Goal: Task Accomplishment & Management: Manage account settings

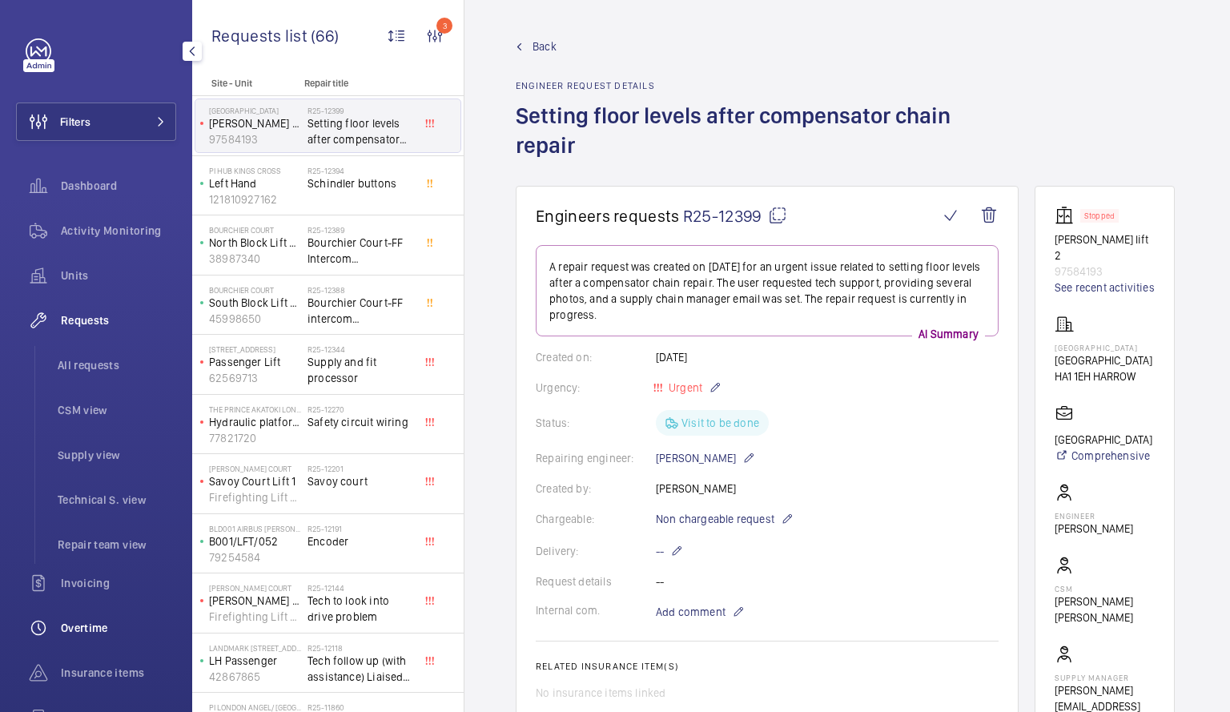
click at [87, 623] on span "Overtime" at bounding box center [118, 628] width 115 height 16
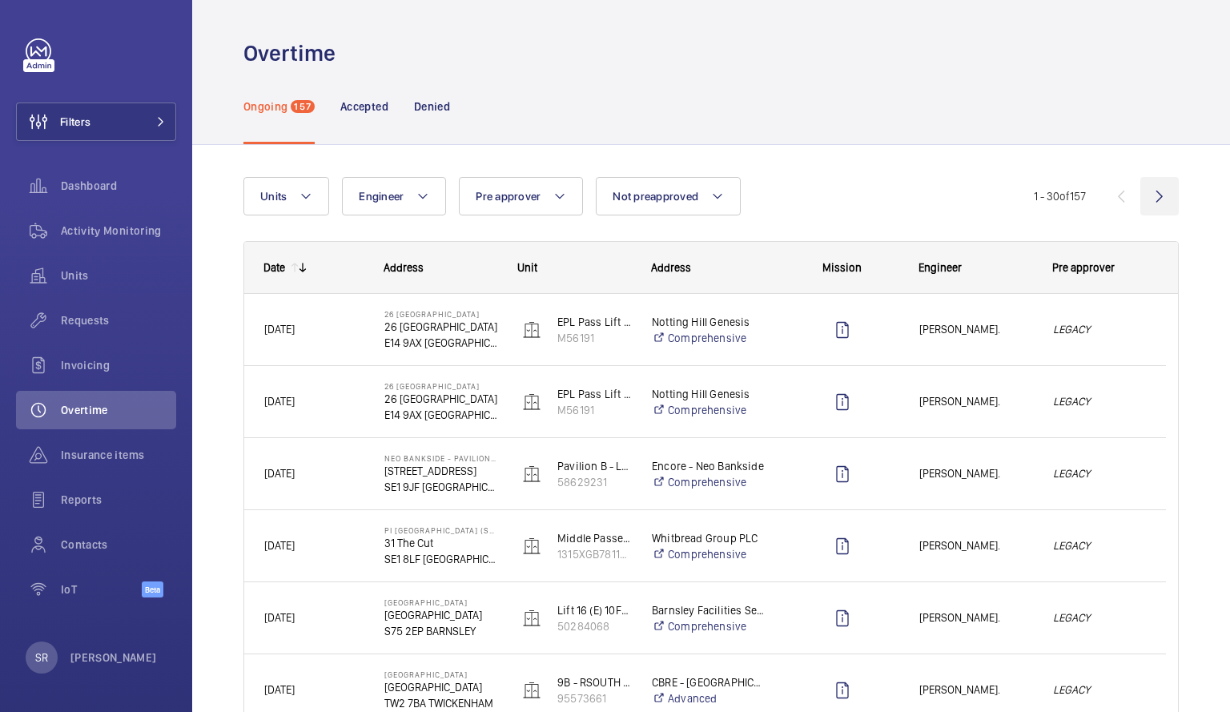
click at [1140, 200] on wm-front-icon-button at bounding box center [1159, 196] width 38 height 38
click at [1148, 198] on wm-front-icon-button at bounding box center [1159, 196] width 38 height 38
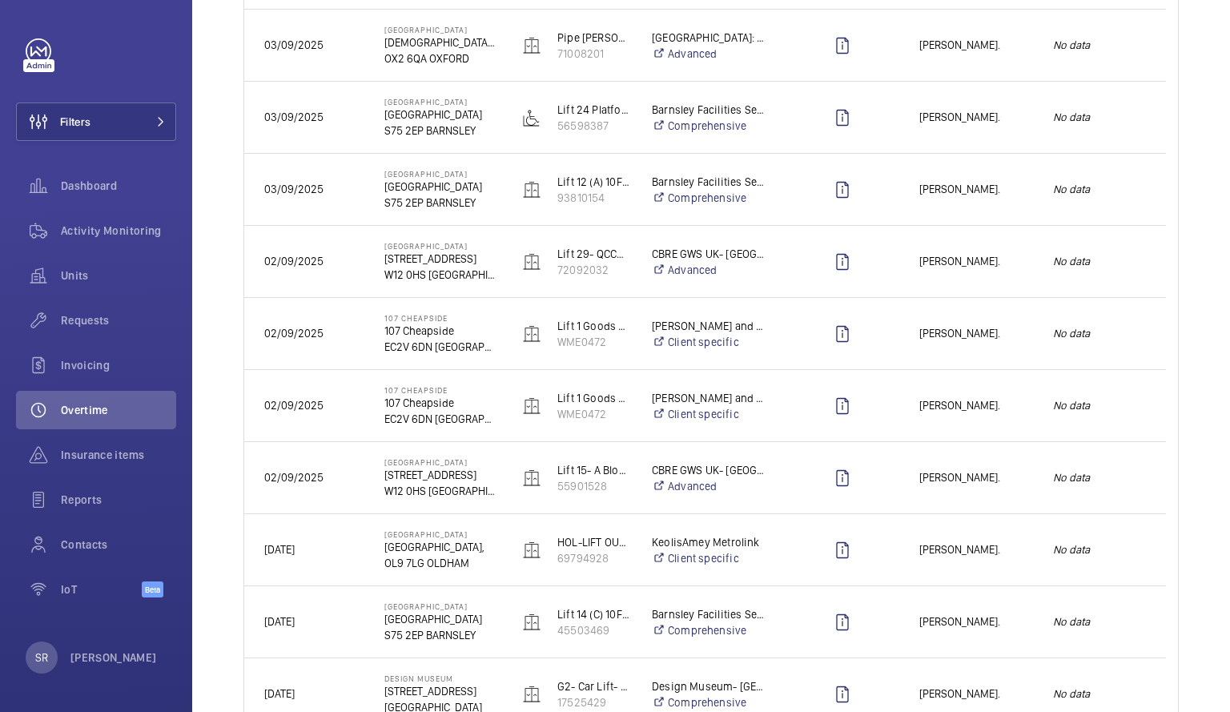
scroll to position [927, 0]
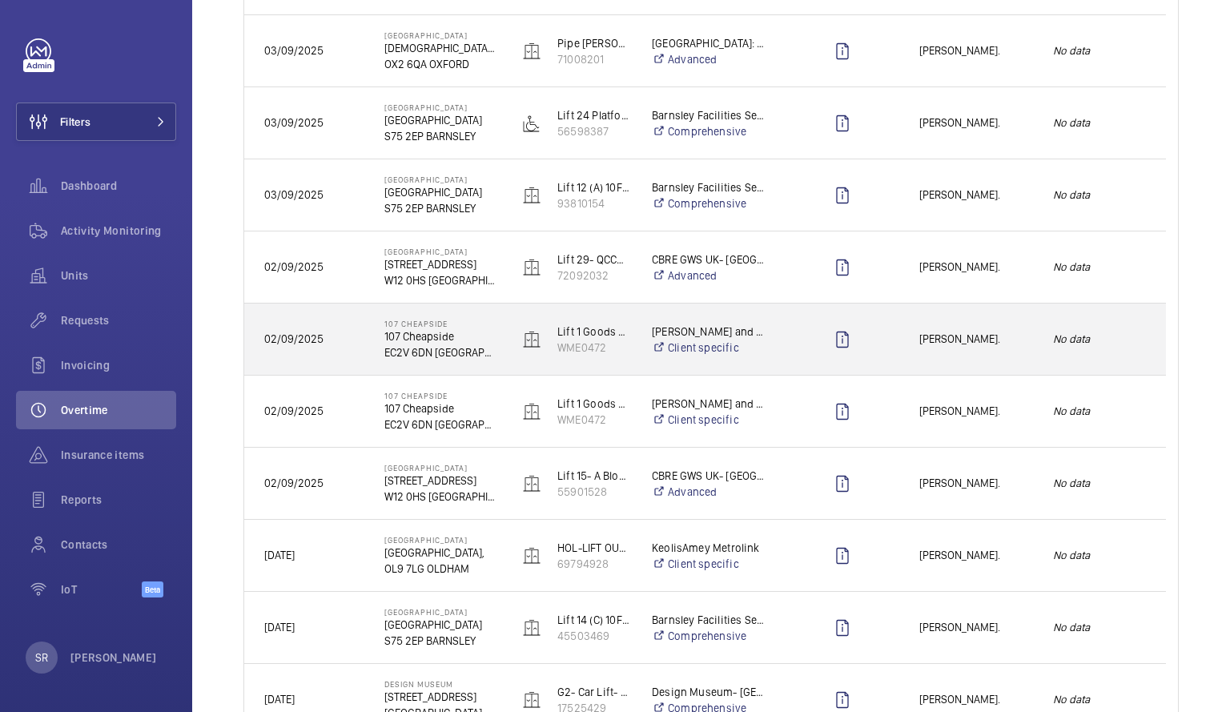
click at [923, 340] on span "[PERSON_NAME]." at bounding box center [975, 339] width 113 height 18
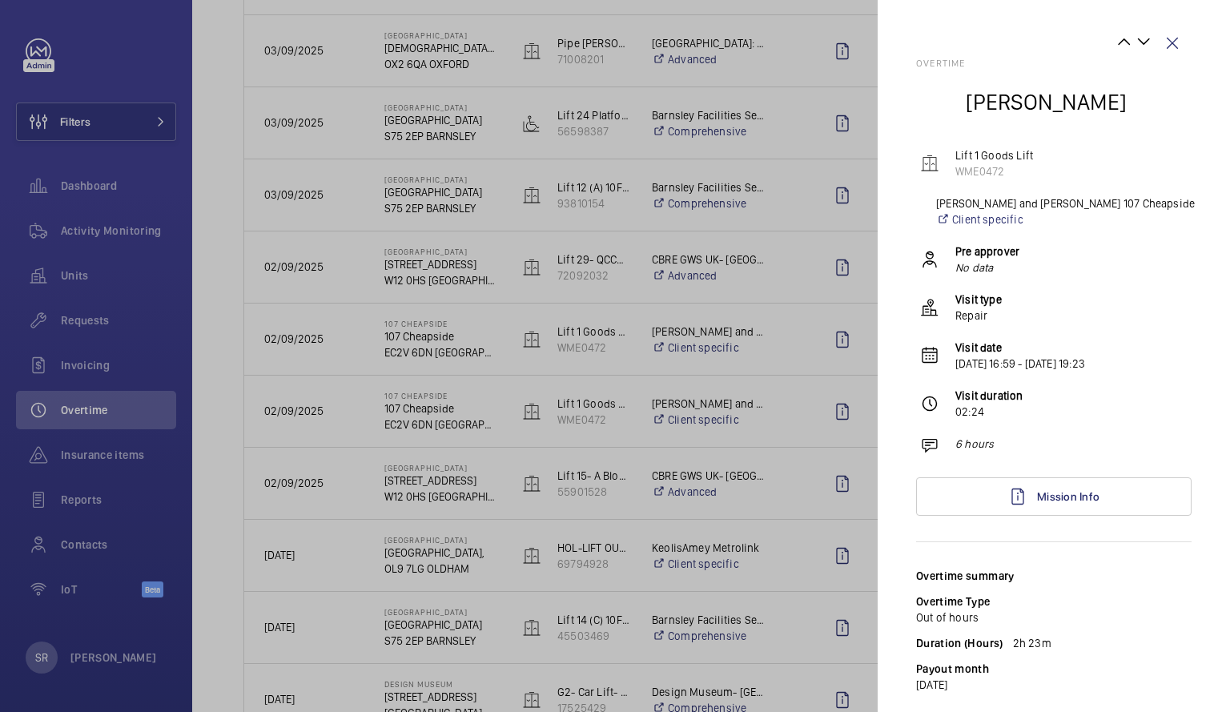
scroll to position [71, 0]
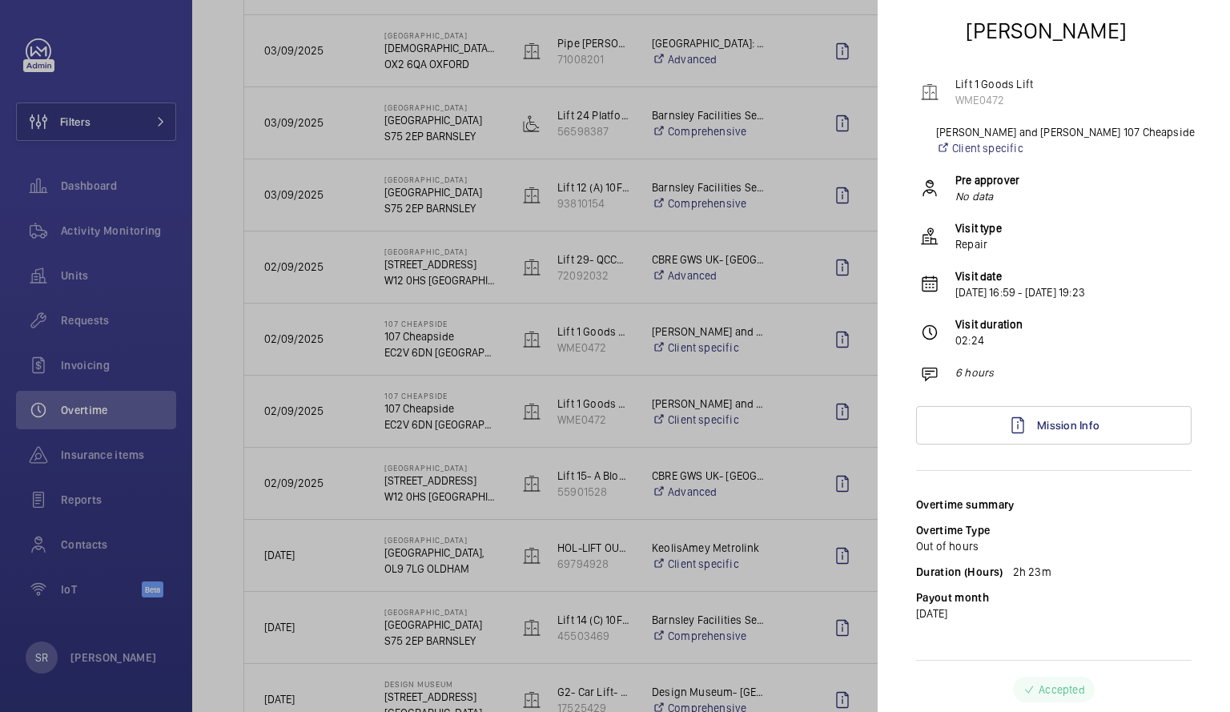
click at [790, 361] on div at bounding box center [615, 356] width 1230 height 712
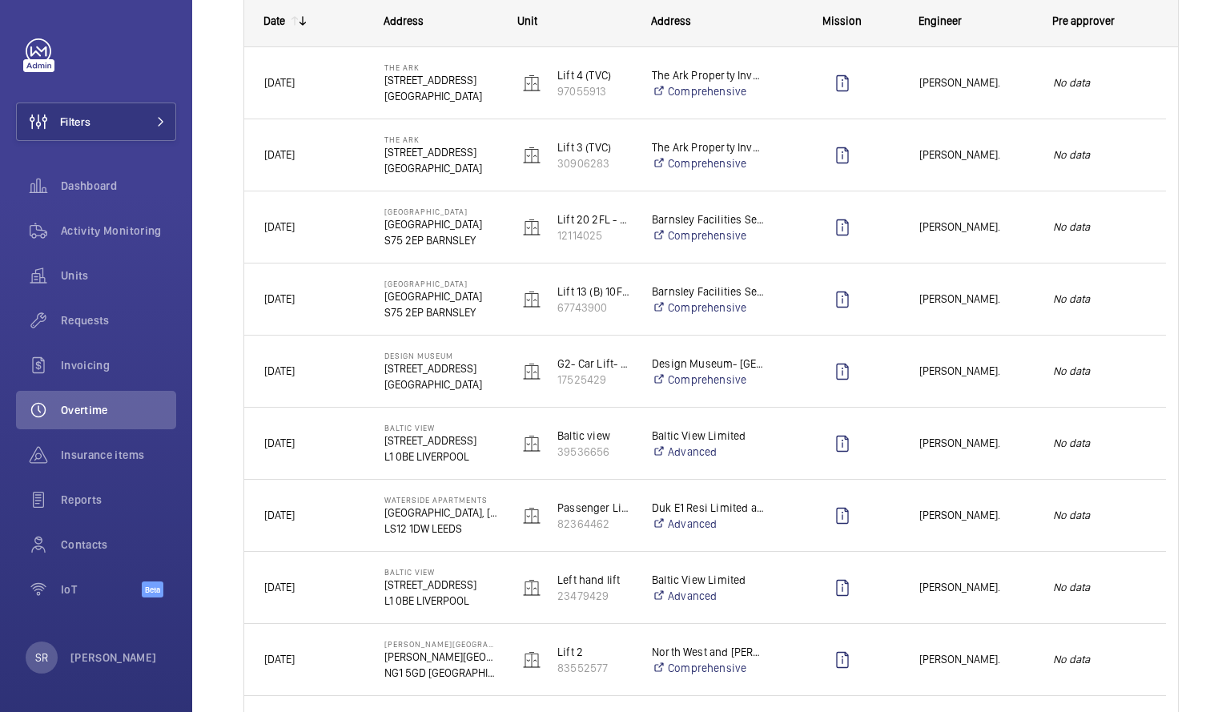
scroll to position [0, 0]
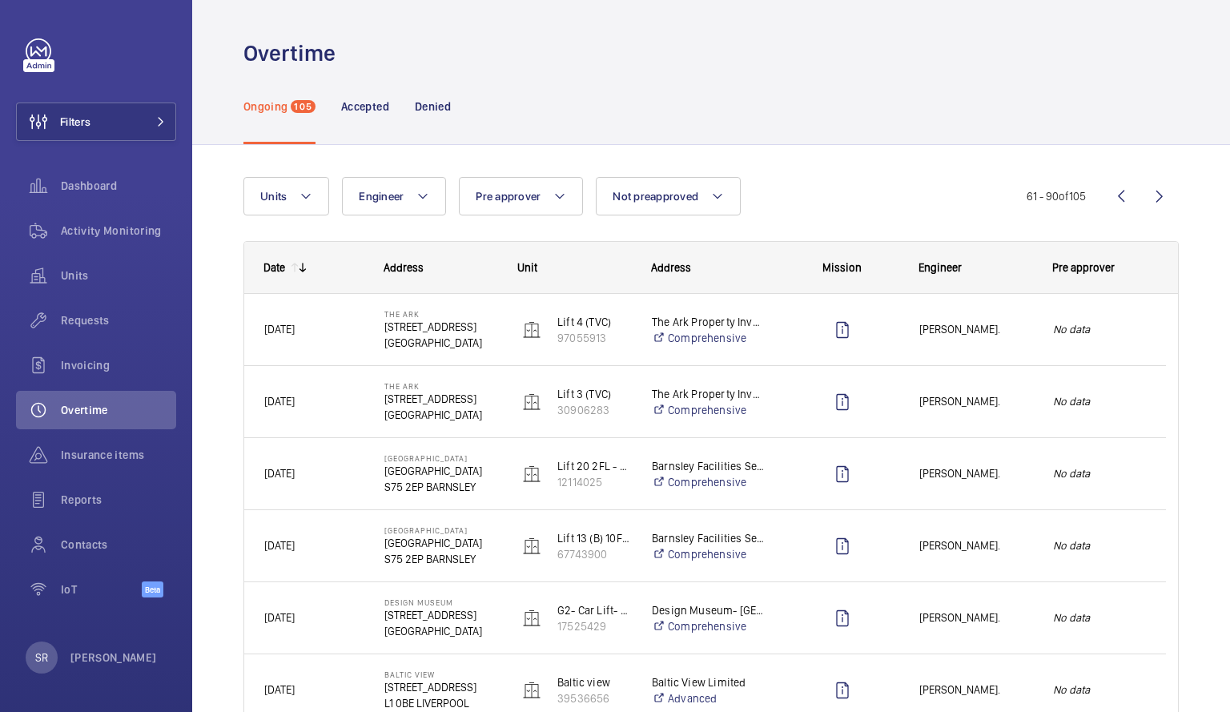
click at [288, 105] on div "Ongoing 105" at bounding box center [279, 106] width 72 height 76
click at [1148, 197] on wm-front-icon-button at bounding box center [1159, 196] width 38 height 38
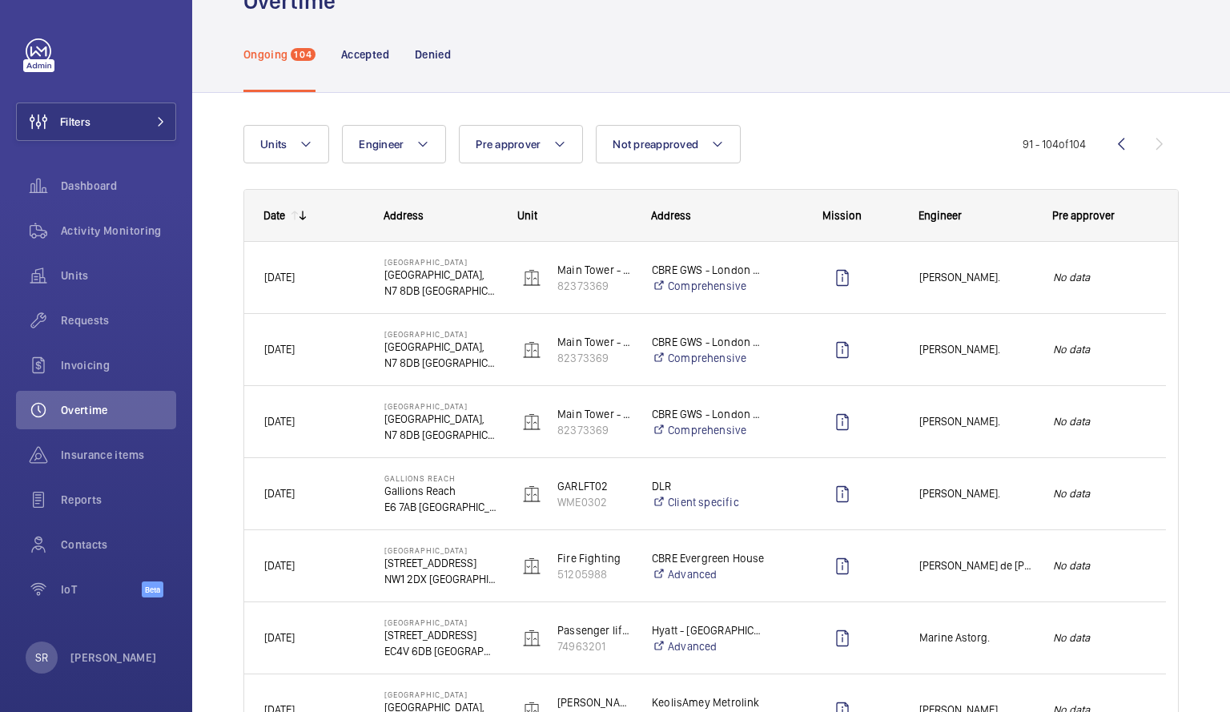
scroll to position [50, 0]
click at [1114, 144] on wm-front-icon-button at bounding box center [1121, 146] width 38 height 38
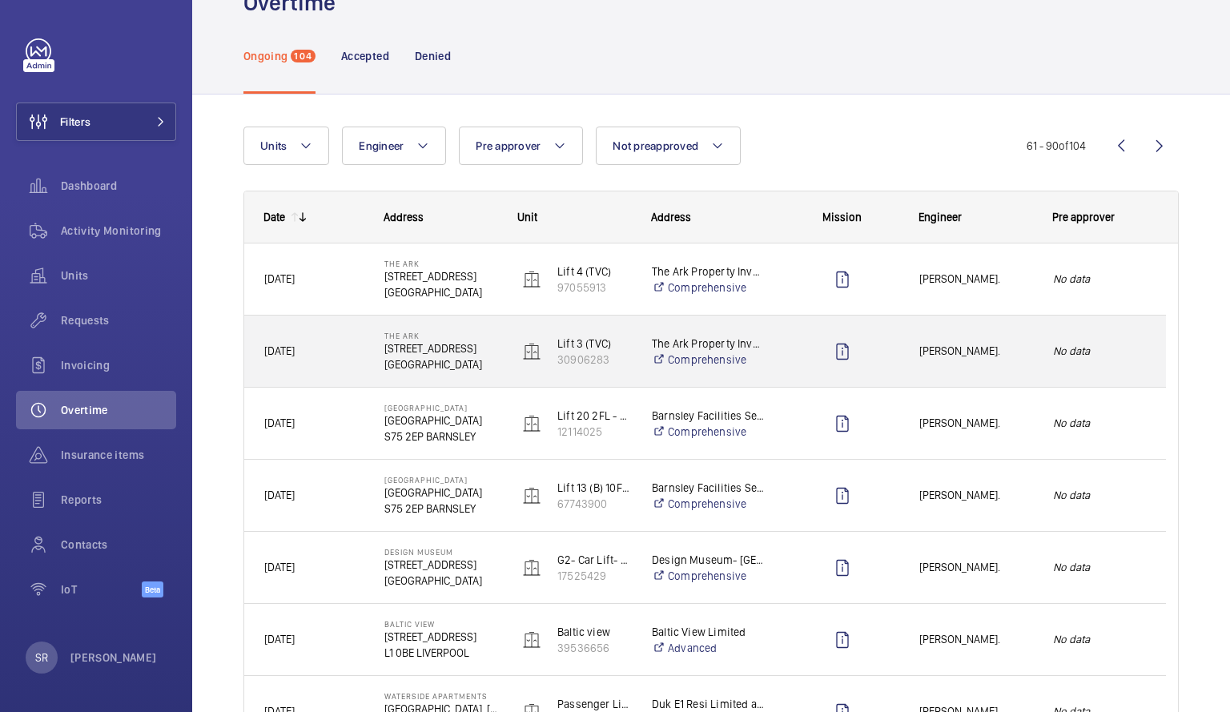
click at [1092, 349] on em "No data" at bounding box center [1099, 351] width 93 height 18
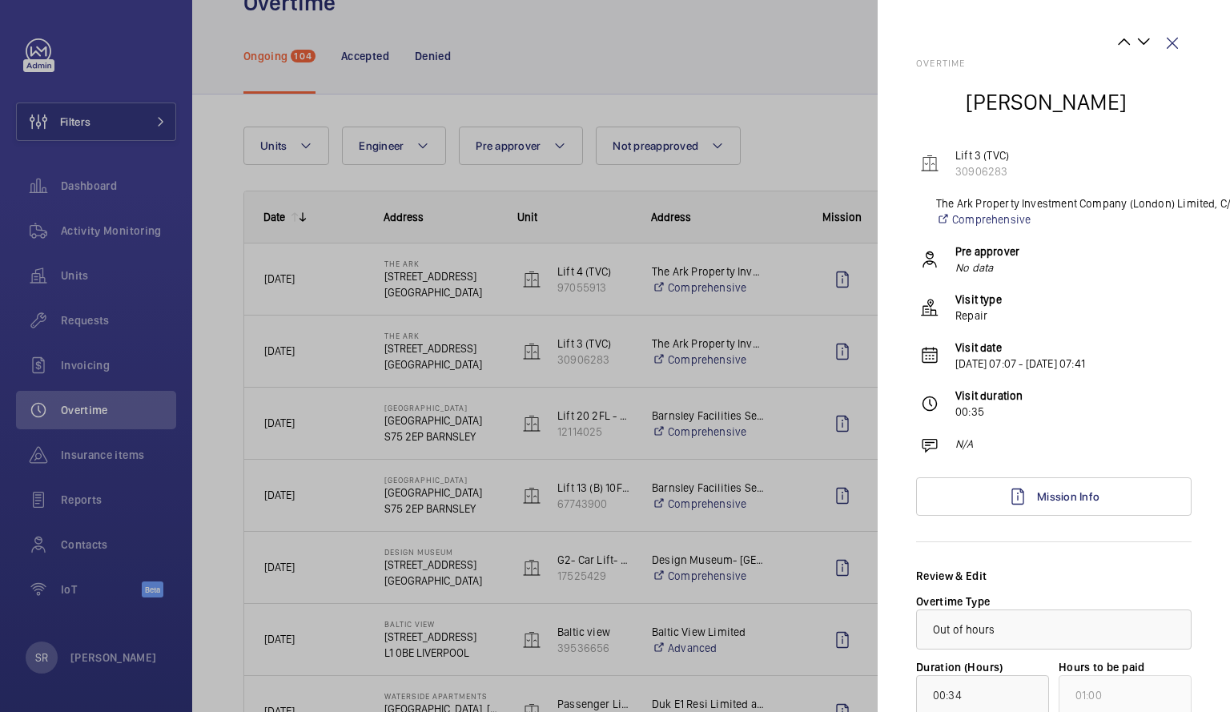
click at [806, 81] on div at bounding box center [615, 356] width 1230 height 712
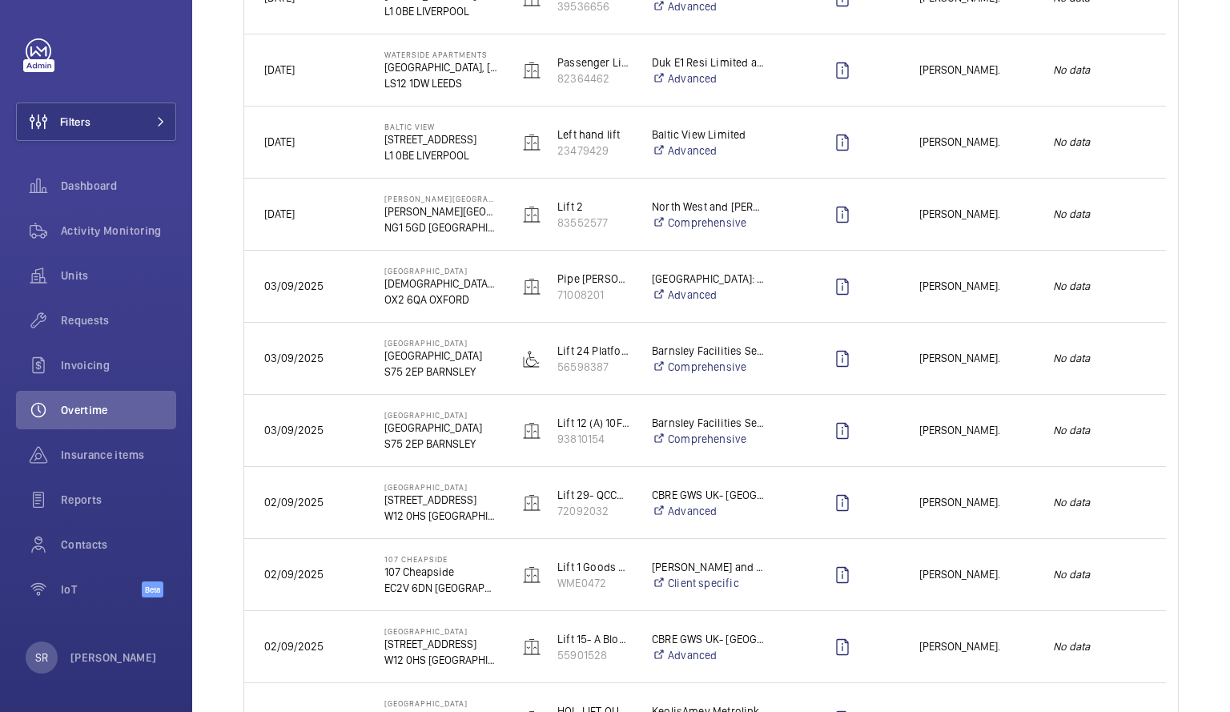
scroll to position [897, 0]
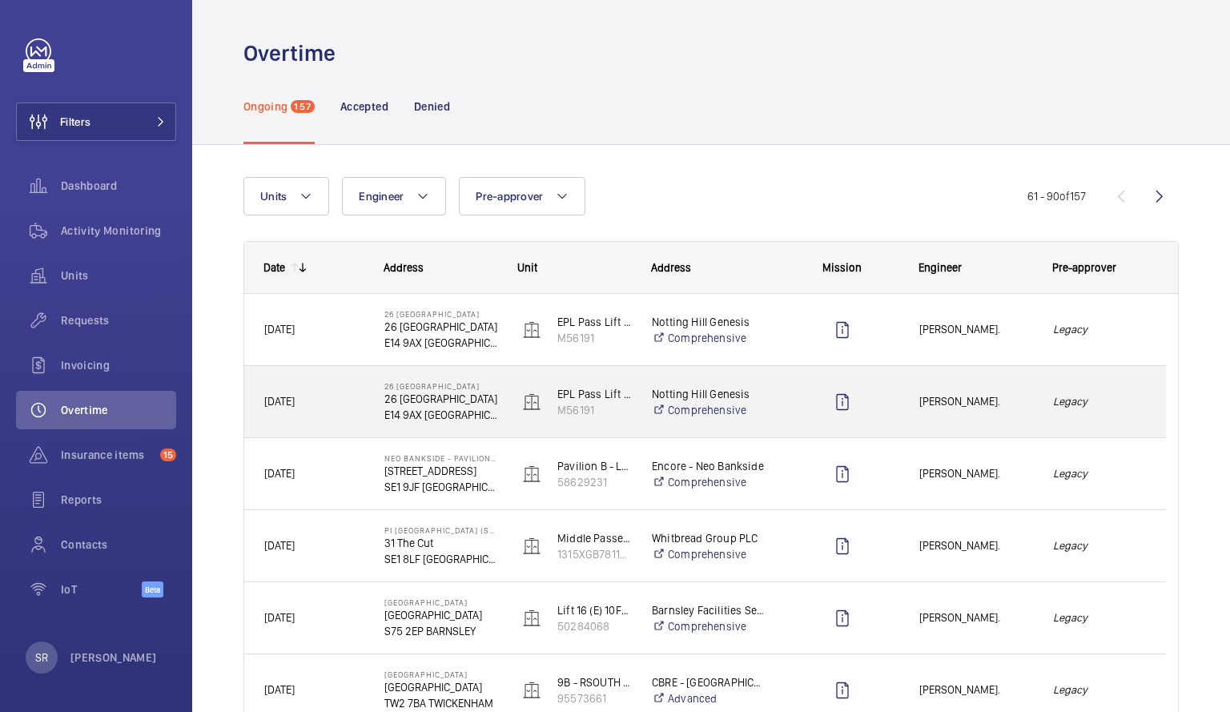
click at [981, 397] on span "[PERSON_NAME]." at bounding box center [975, 401] width 113 height 18
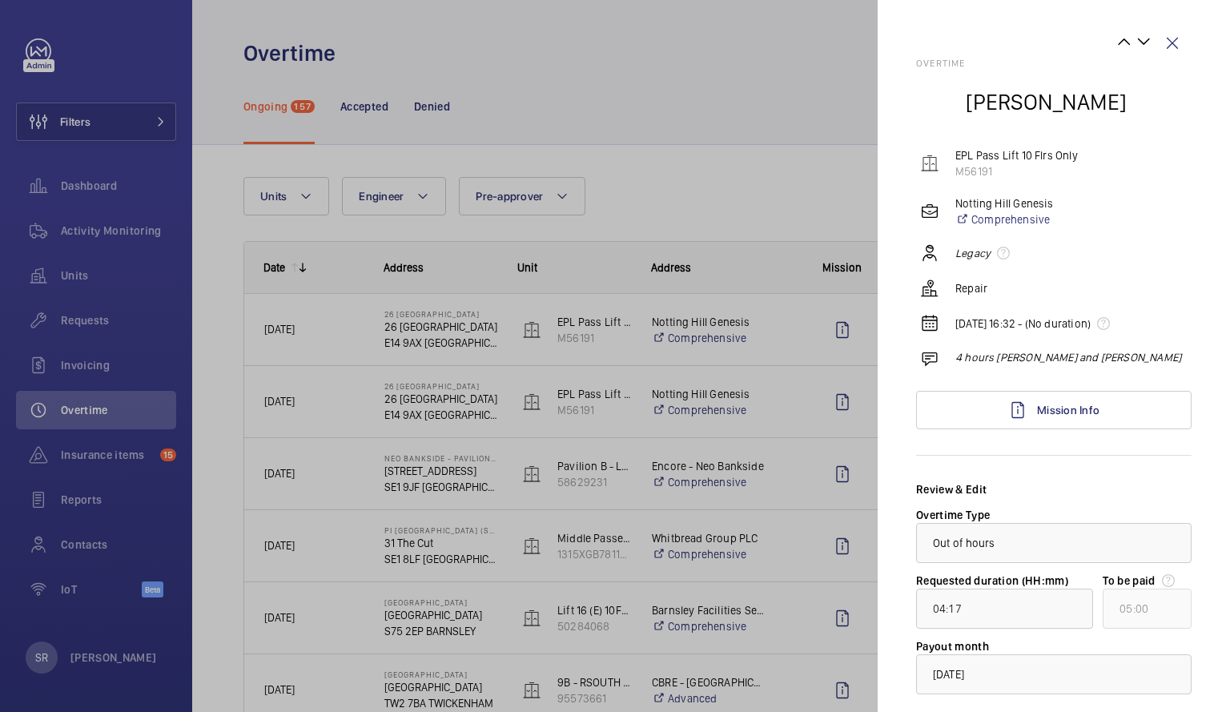
scroll to position [95, 0]
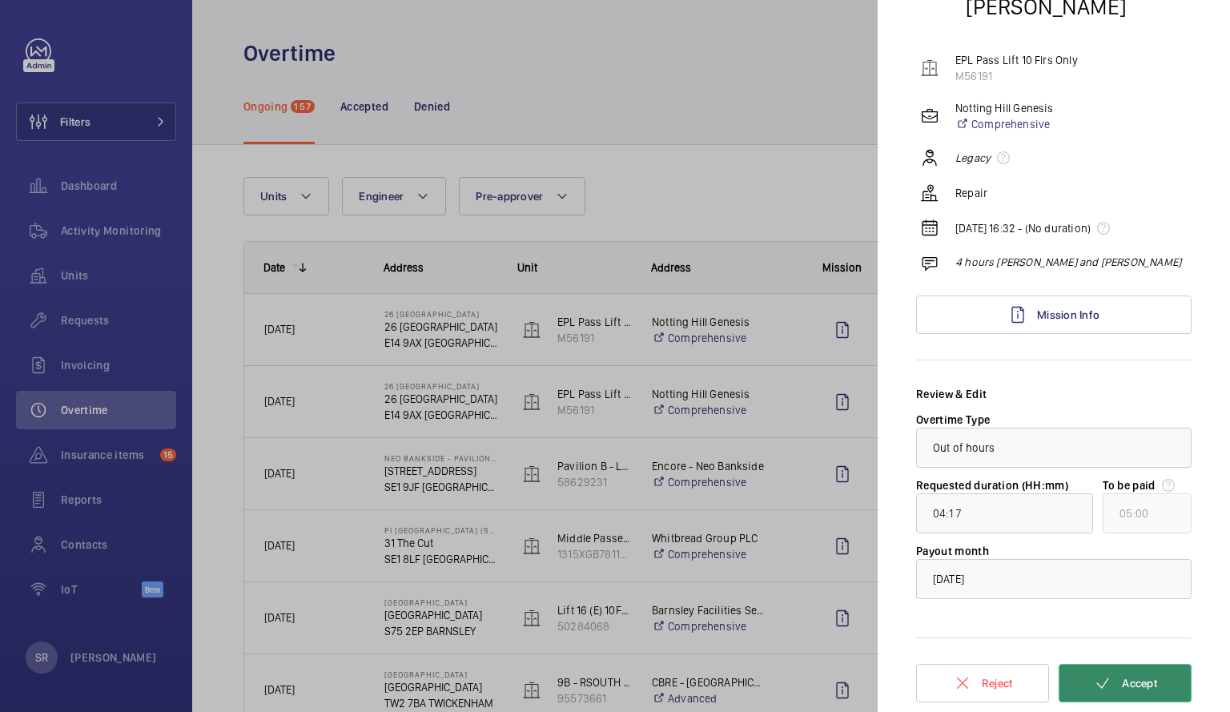
click at [1106, 686] on button "Accept" at bounding box center [1125, 683] width 133 height 38
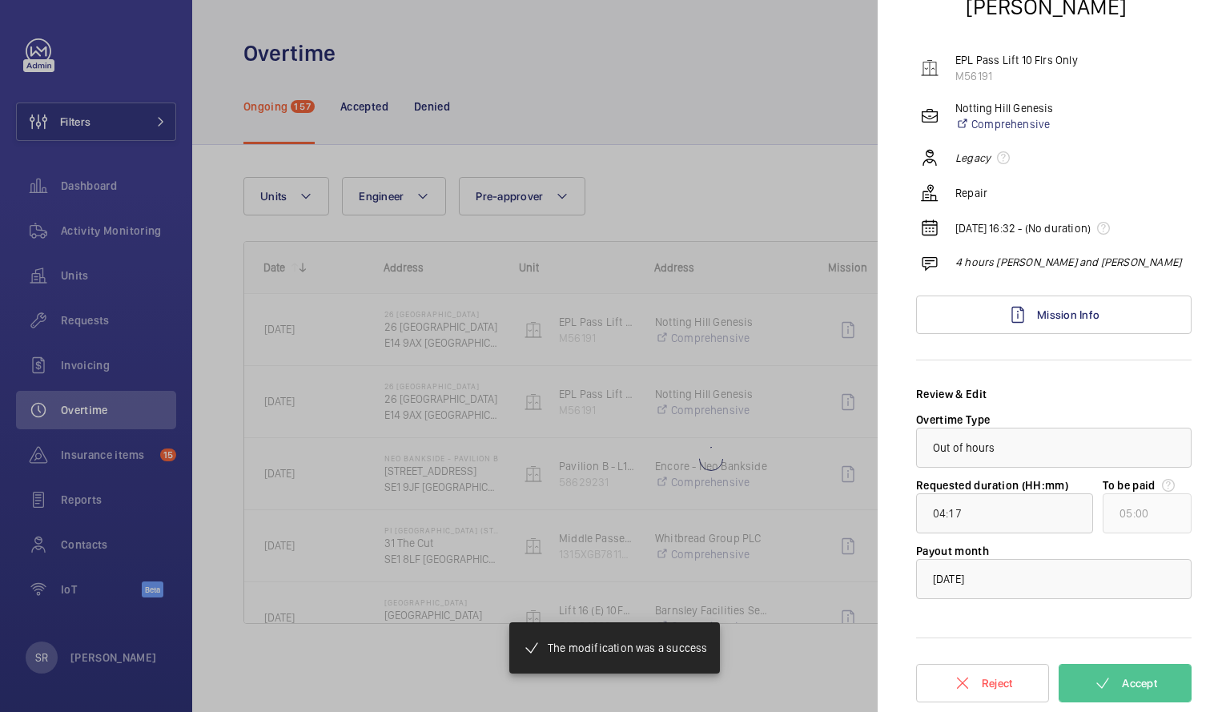
type input "00:21"
type input "01:00"
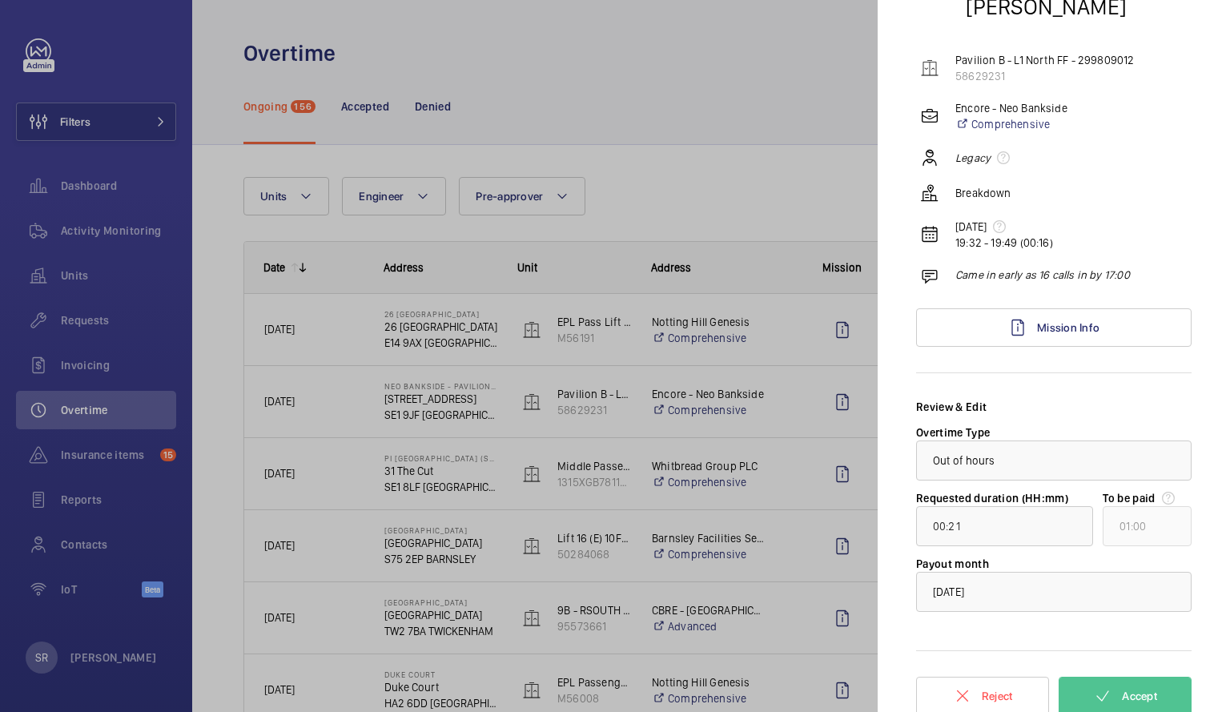
click at [776, 186] on div at bounding box center [615, 356] width 1230 height 712
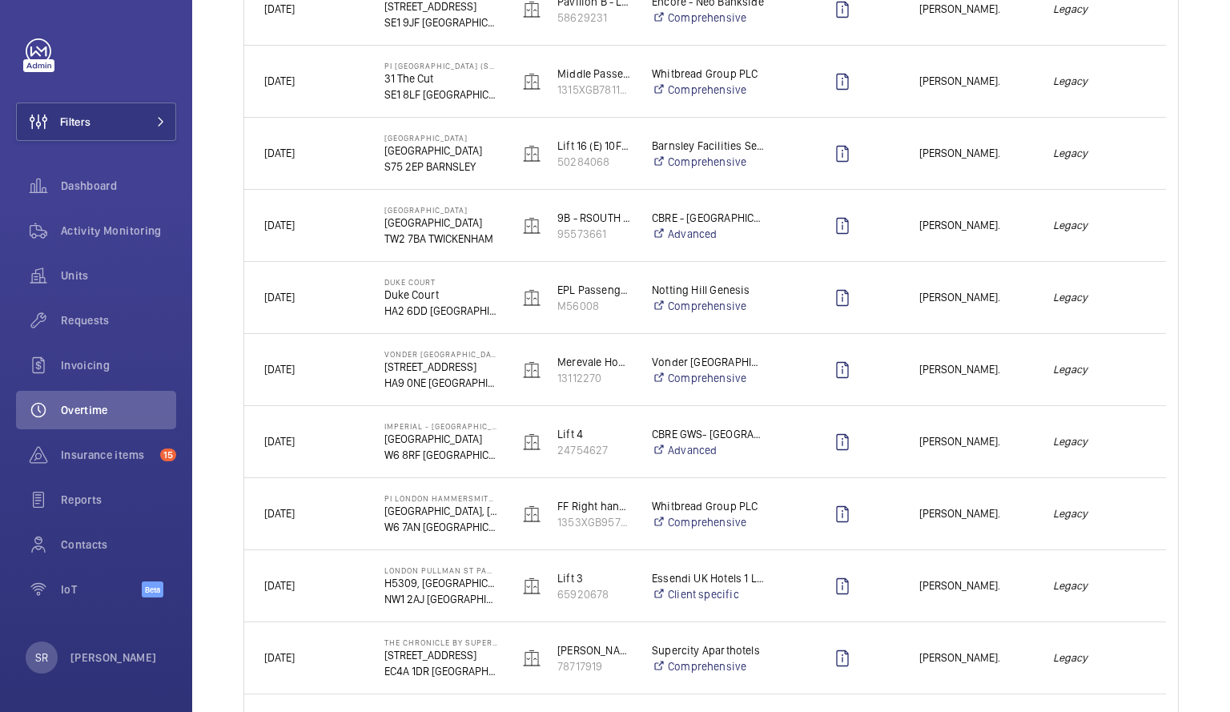
scroll to position [59, 0]
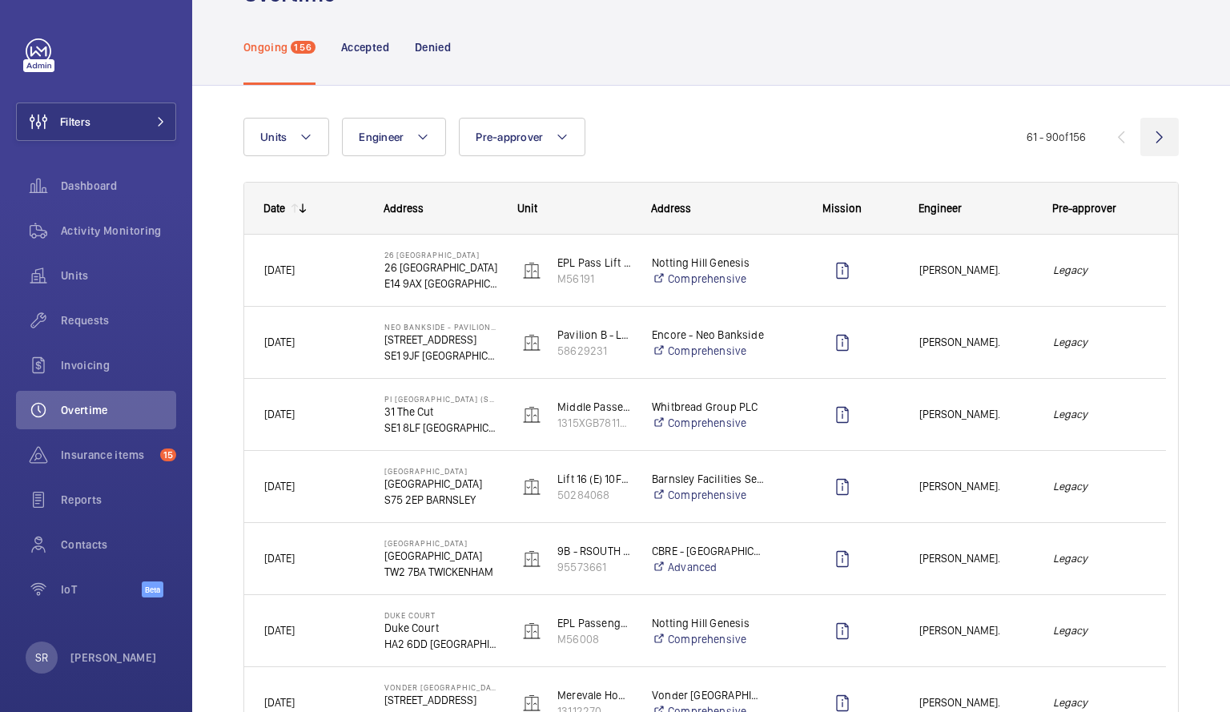
click at [1152, 136] on wm-front-icon-button at bounding box center [1159, 137] width 38 height 38
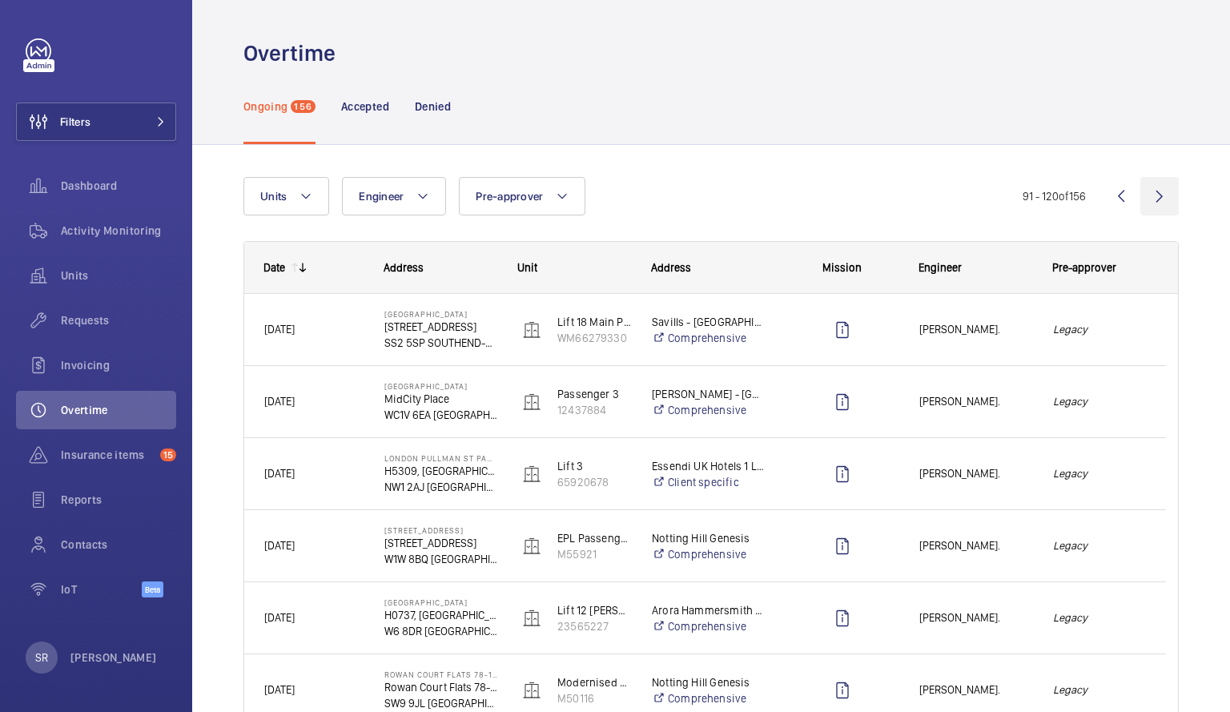
click at [1149, 190] on wm-front-icon-button at bounding box center [1159, 196] width 38 height 38
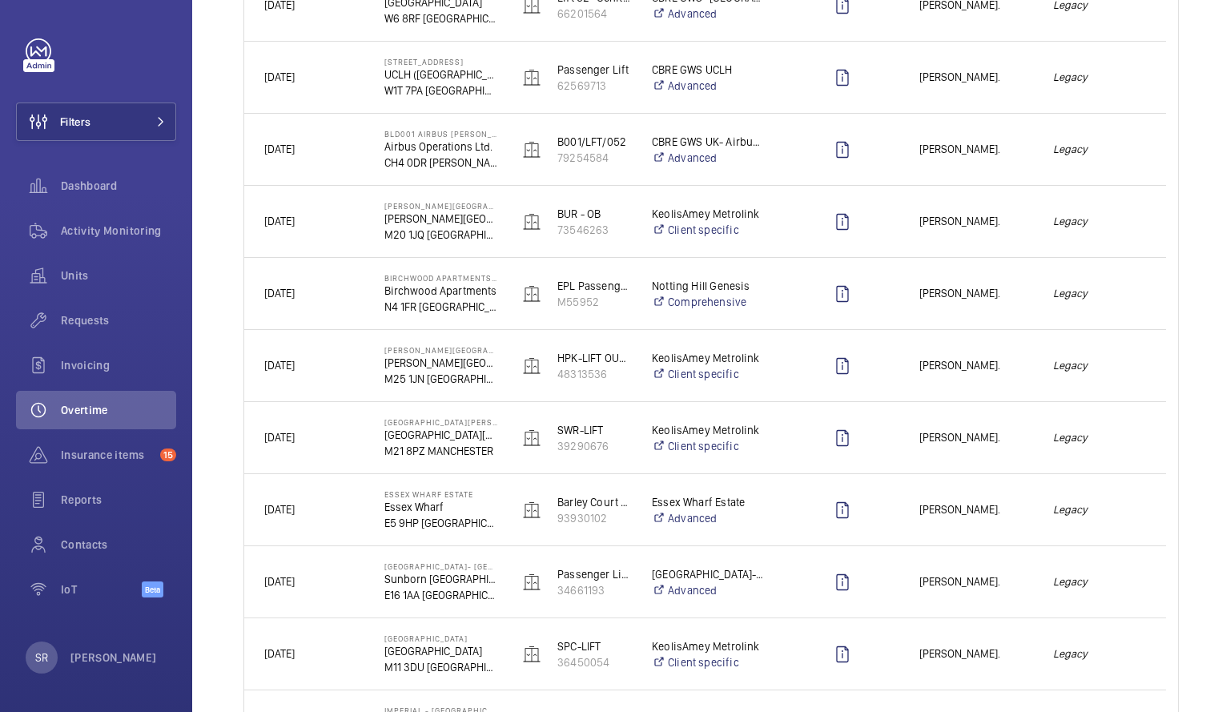
scroll to position [1700, 0]
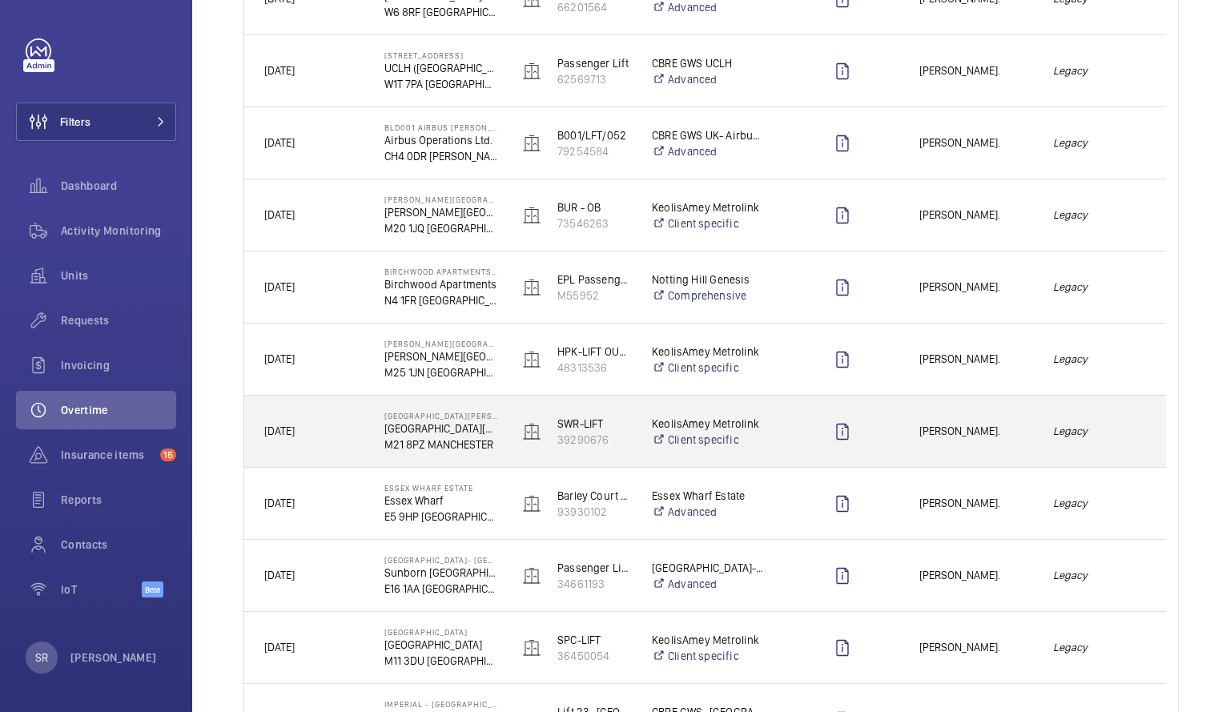
click at [976, 420] on div "[PERSON_NAME]." at bounding box center [966, 431] width 132 height 50
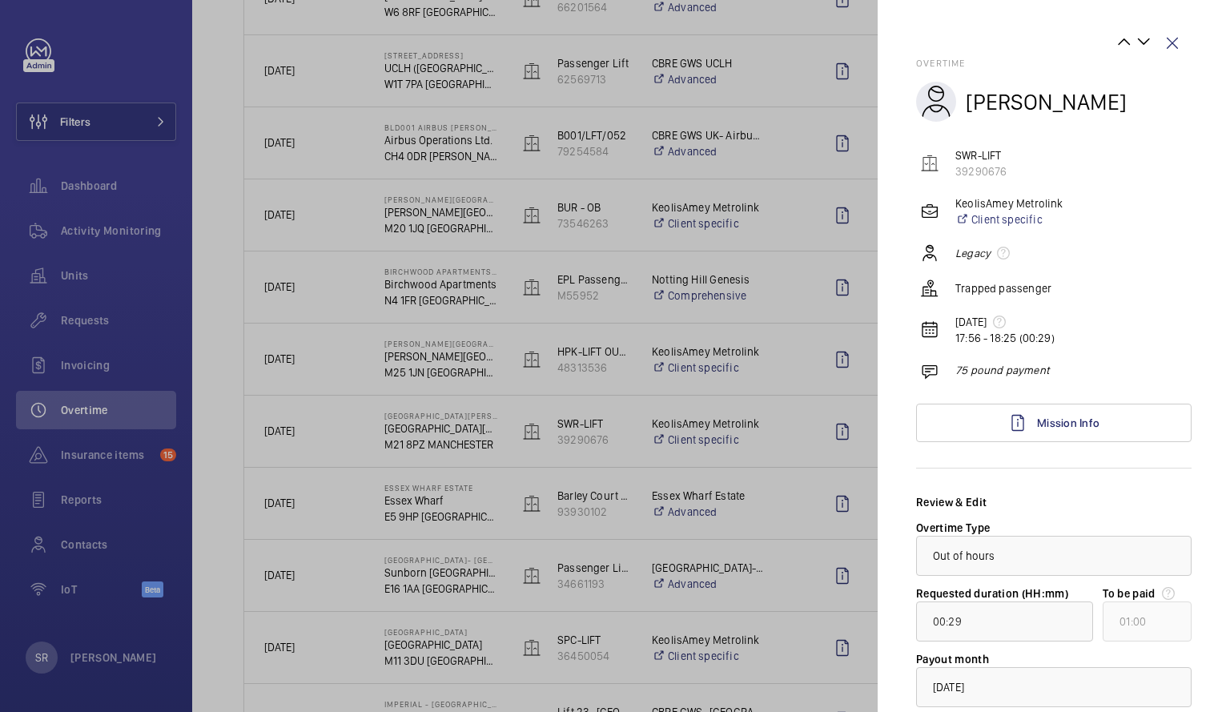
scroll to position [108, 0]
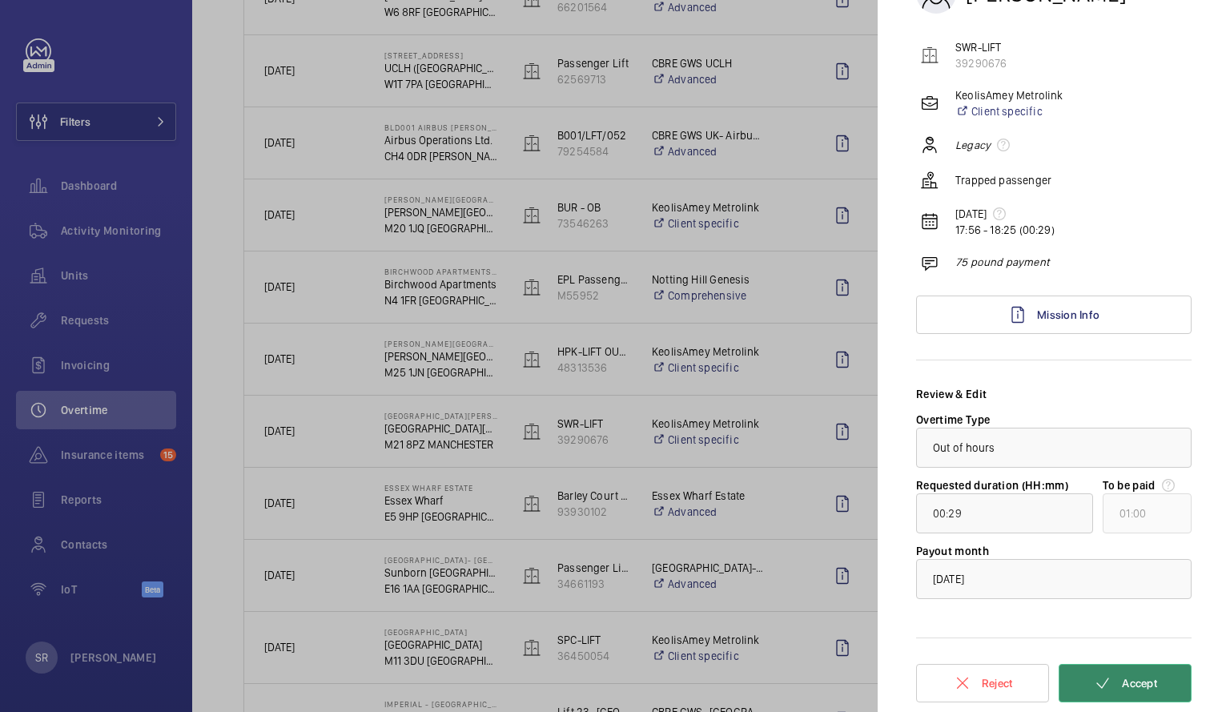
click at [1122, 681] on span "Accept" at bounding box center [1139, 683] width 35 height 13
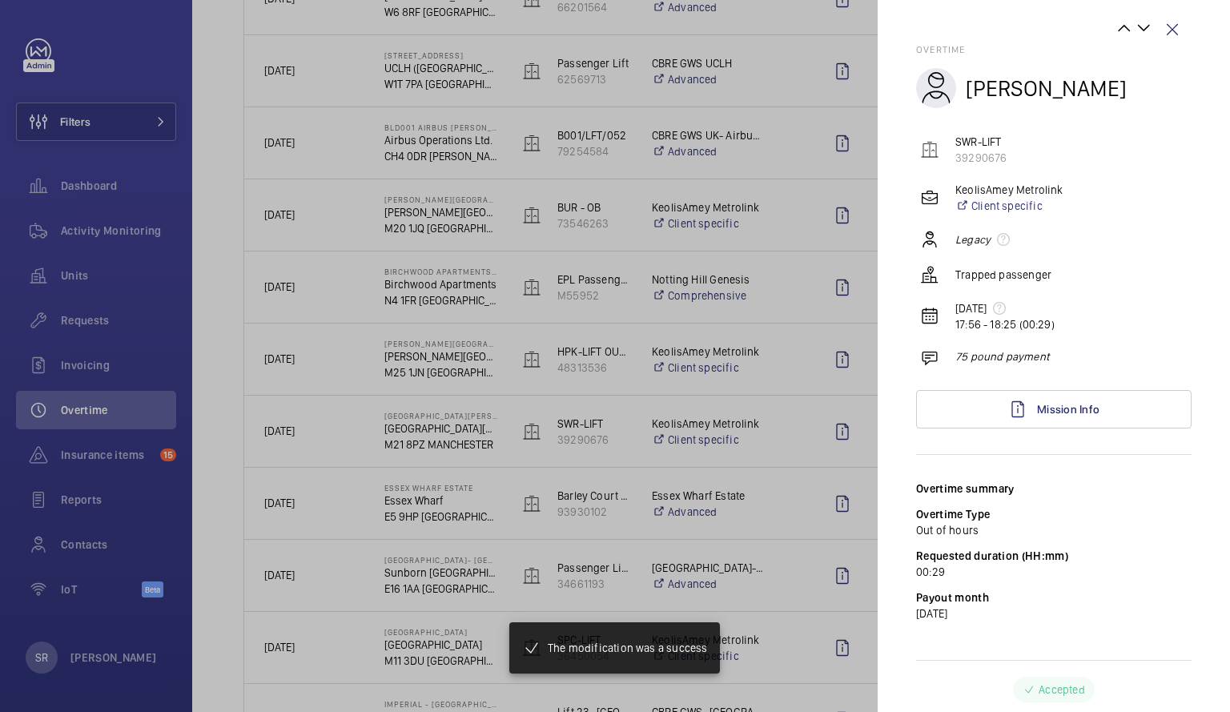
scroll to position [1699, 0]
click at [614, 486] on div at bounding box center [615, 356] width 1230 height 712
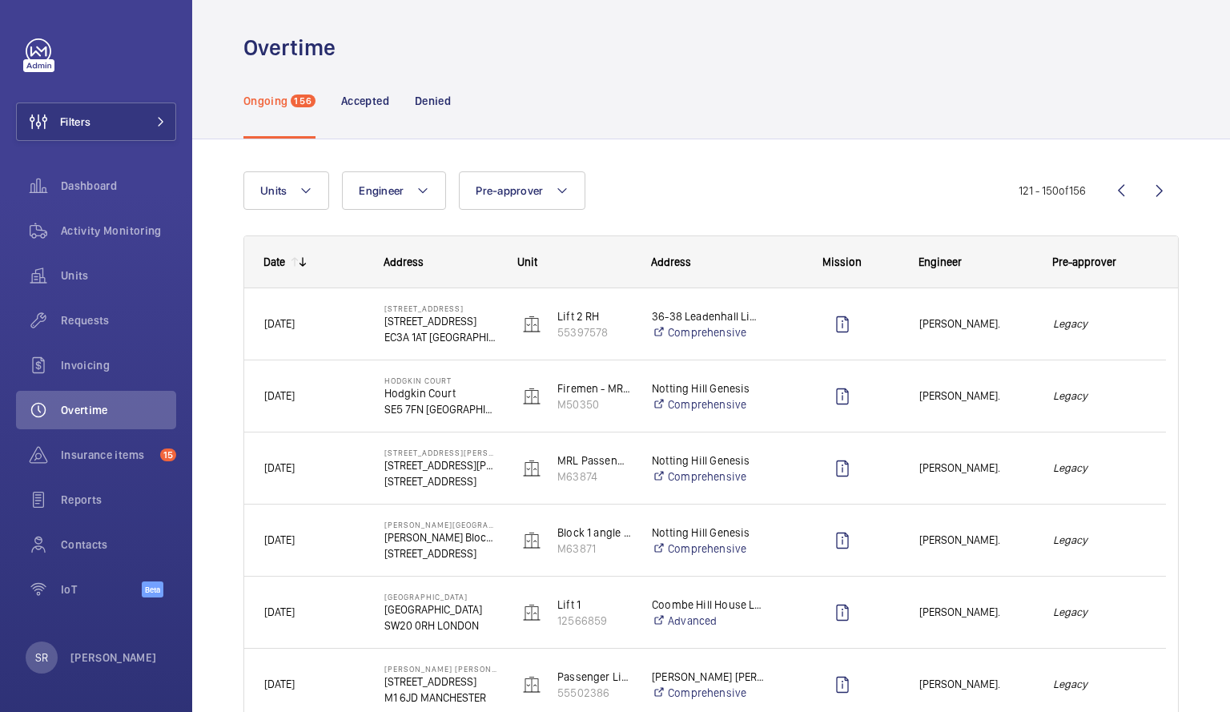
scroll to position [0, 0]
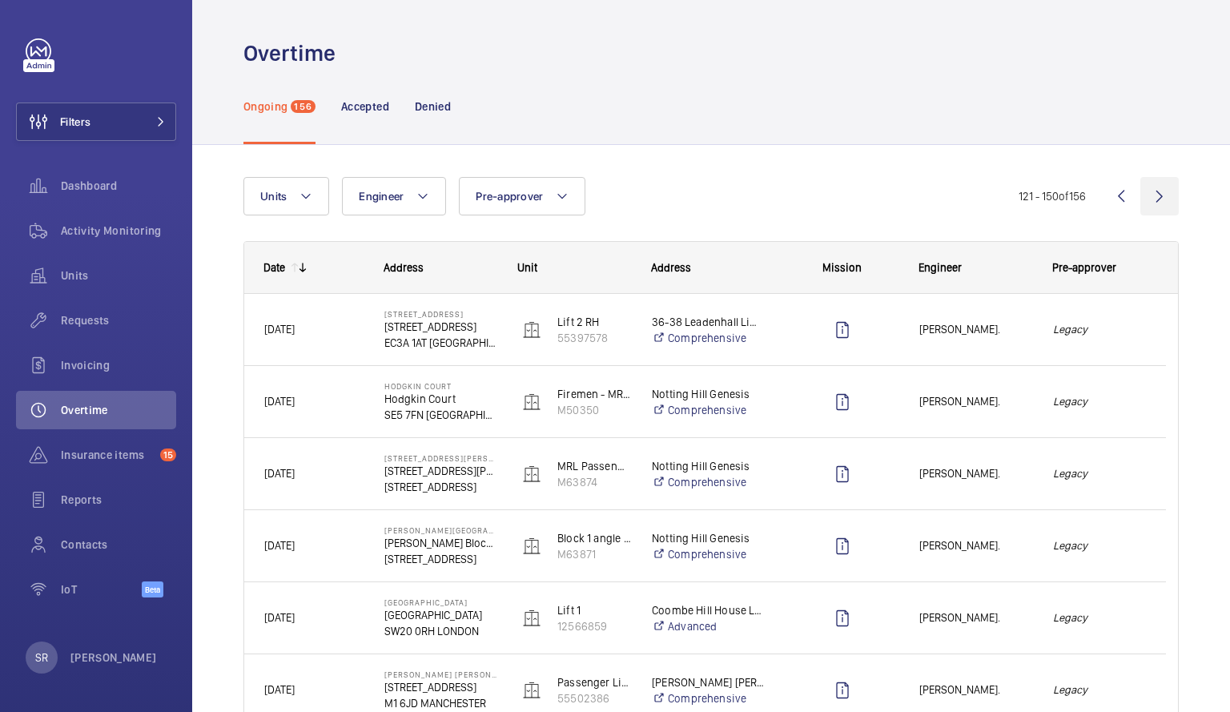
click at [1148, 193] on wm-front-icon-button at bounding box center [1159, 196] width 38 height 38
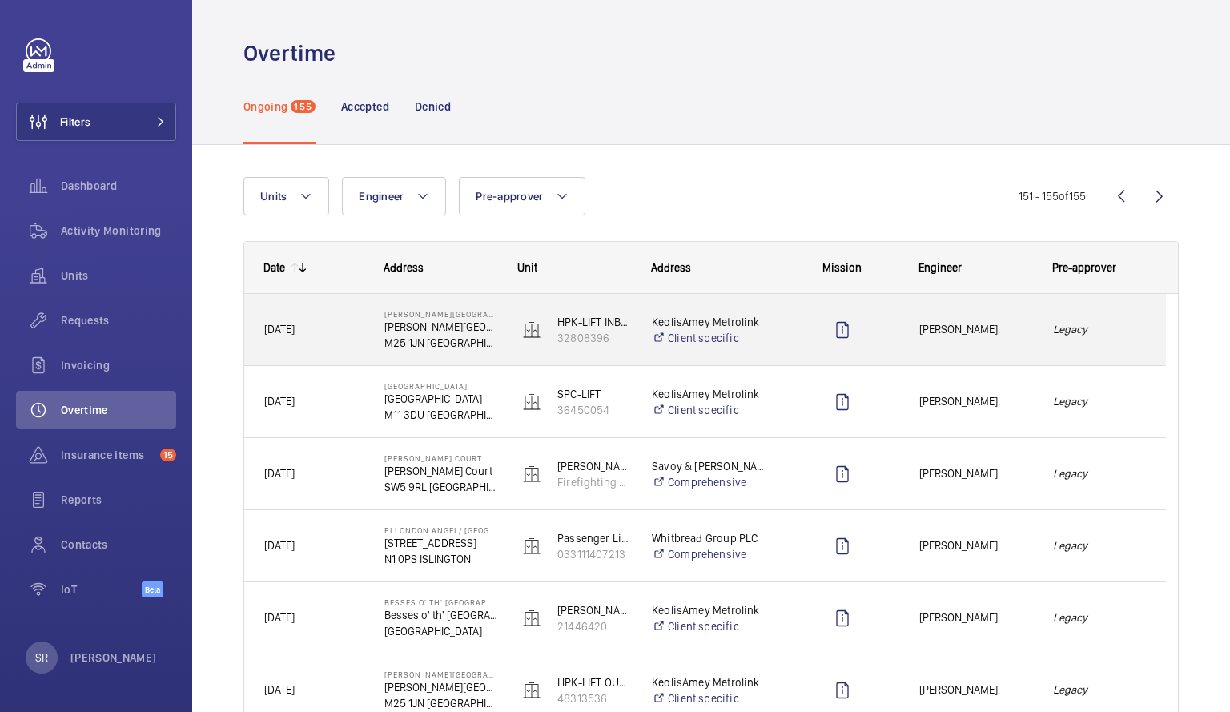
click at [1018, 322] on span "[PERSON_NAME]." at bounding box center [975, 329] width 113 height 18
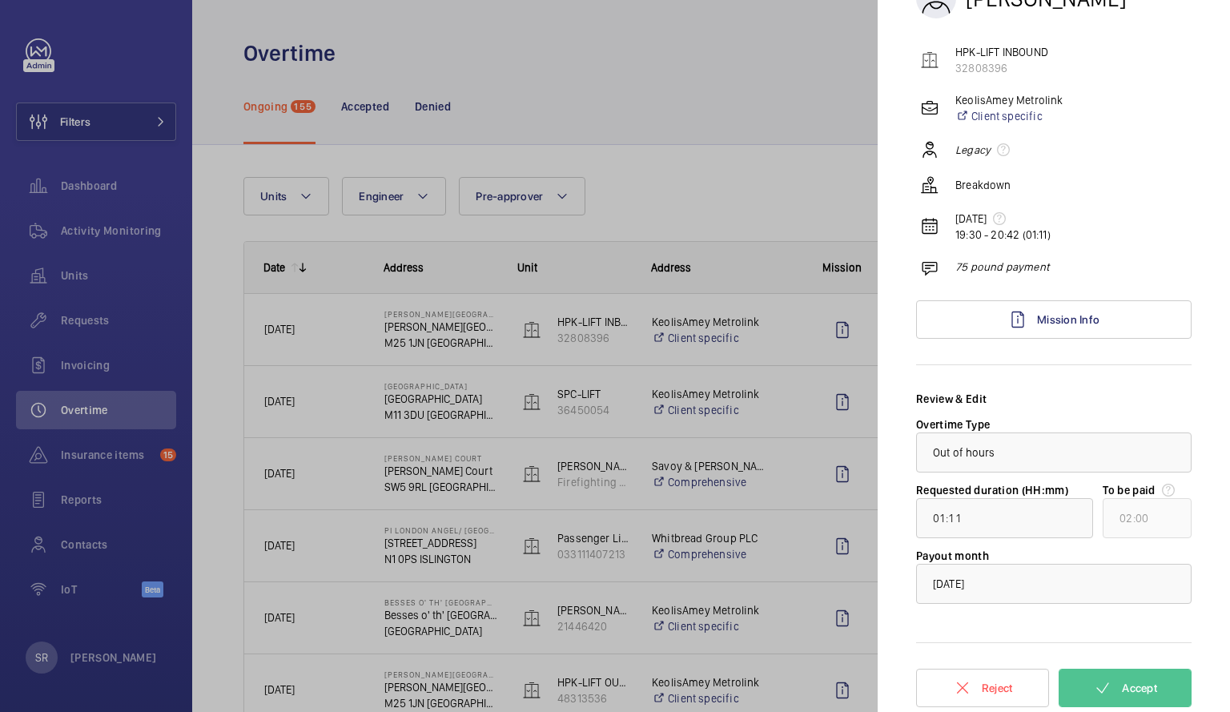
scroll to position [108, 0]
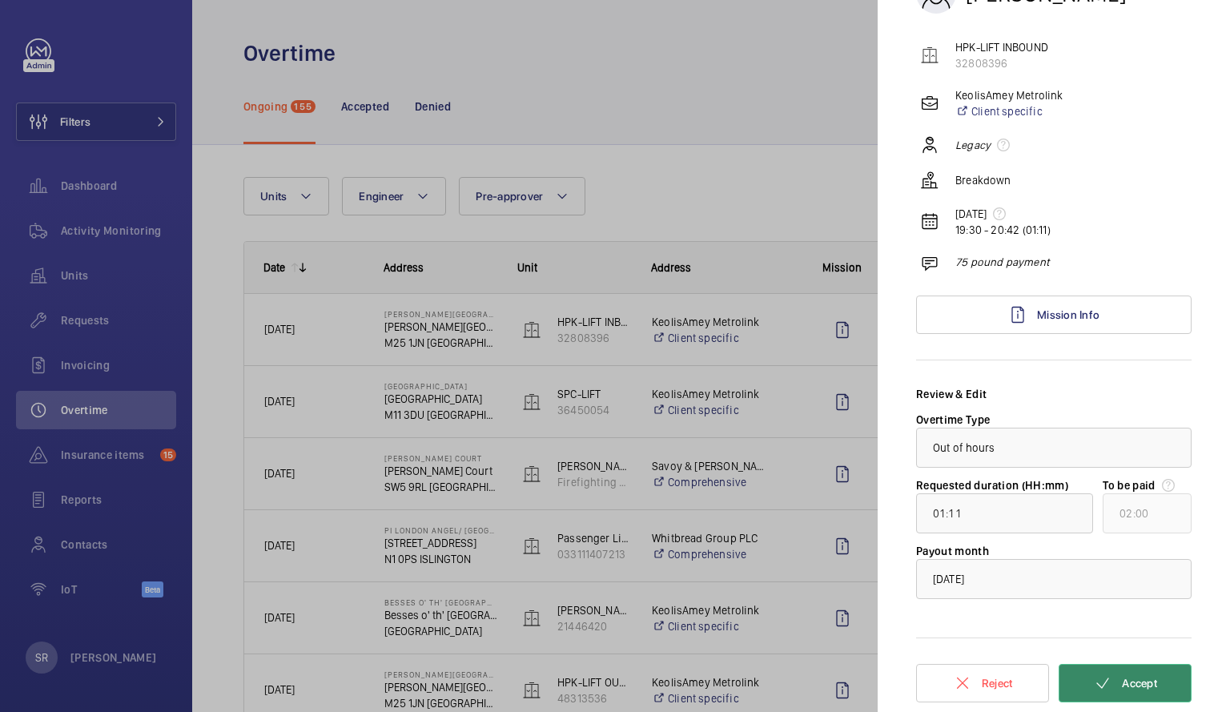
click at [1126, 681] on span "Accept" at bounding box center [1139, 683] width 35 height 13
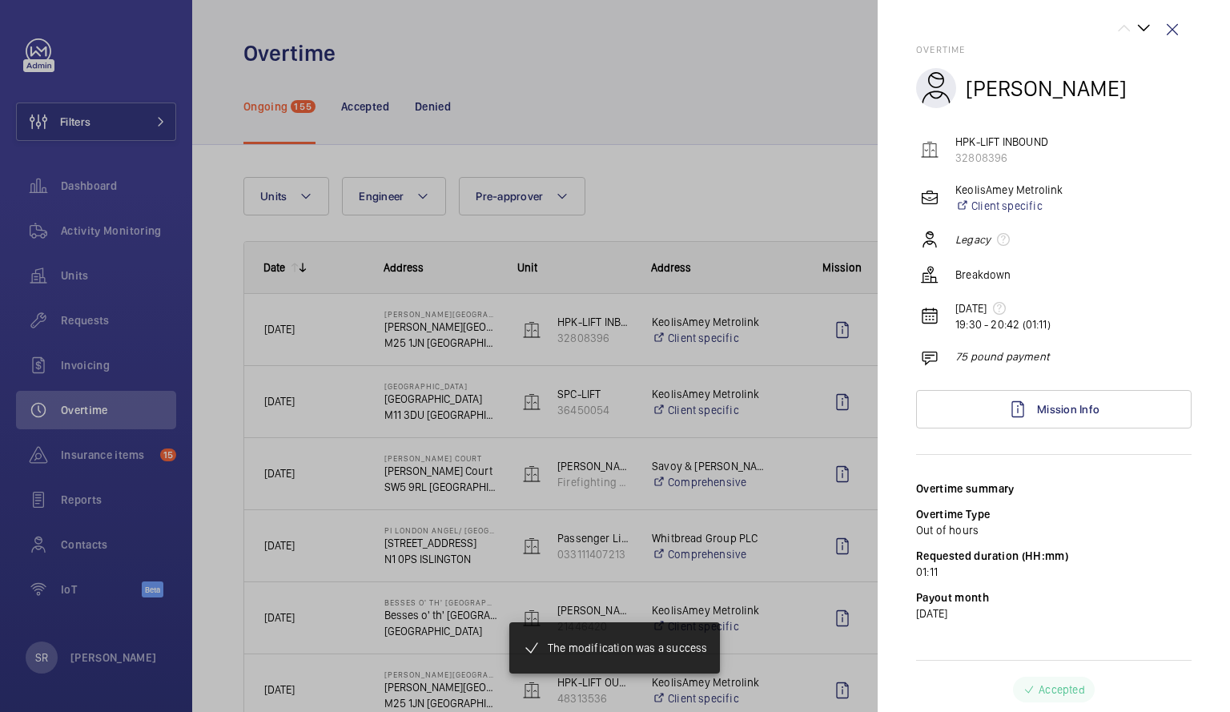
scroll to position [14, 0]
click at [758, 398] on div at bounding box center [615, 356] width 1230 height 712
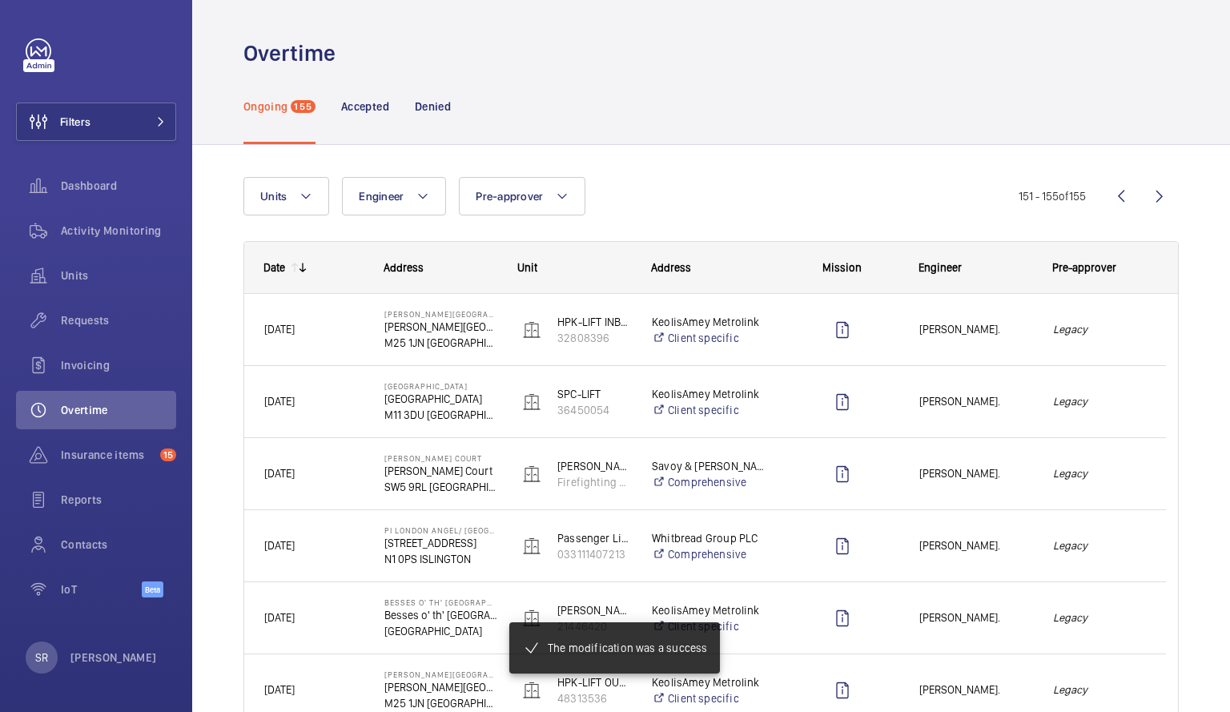
scroll to position [0, 0]
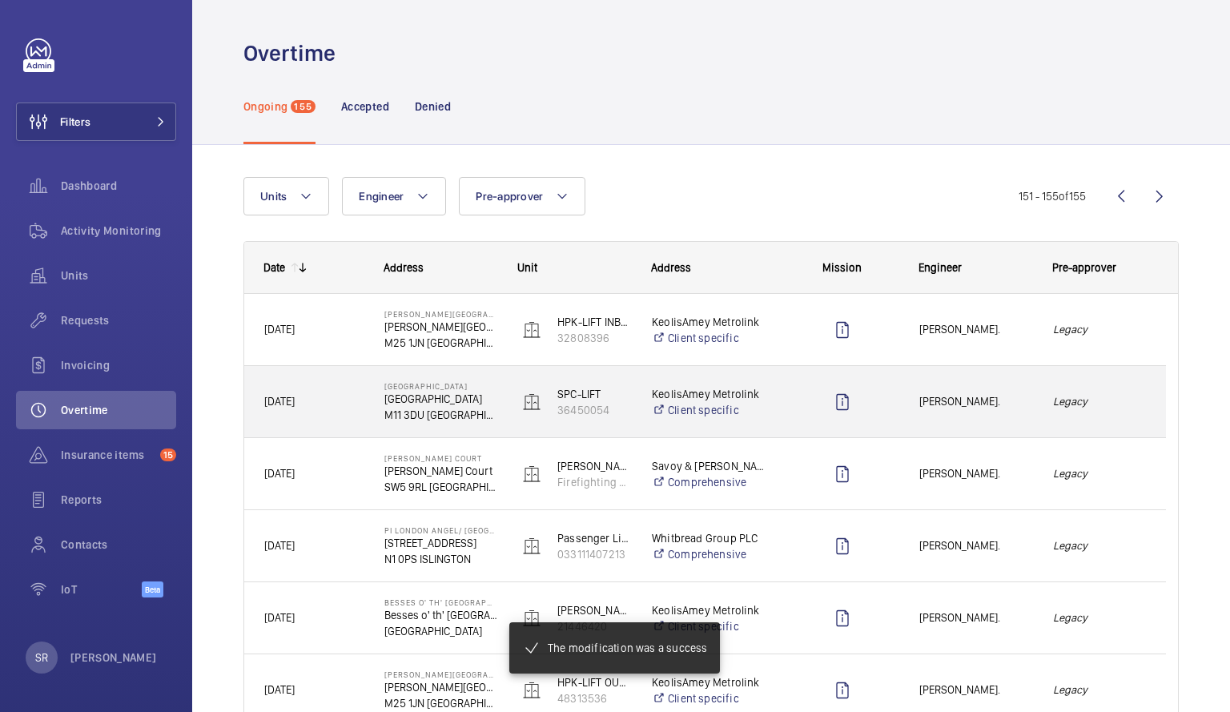
click at [964, 400] on span "[PERSON_NAME]." at bounding box center [975, 401] width 113 height 18
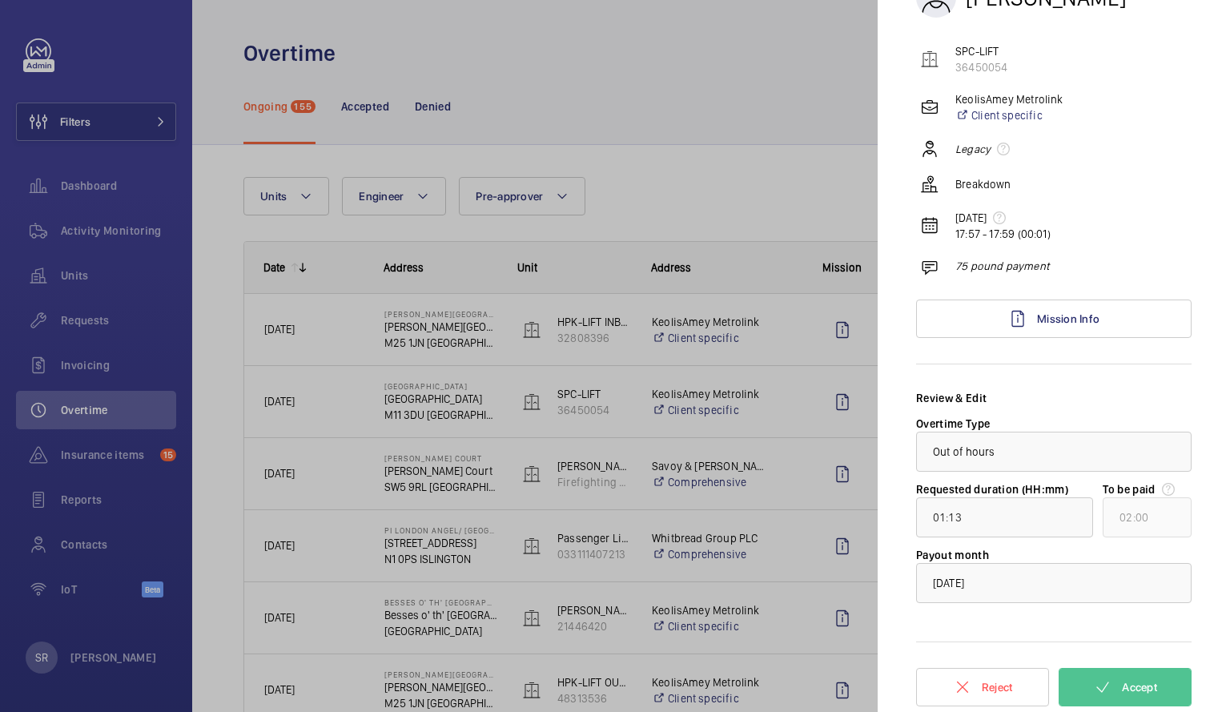
scroll to position [108, 0]
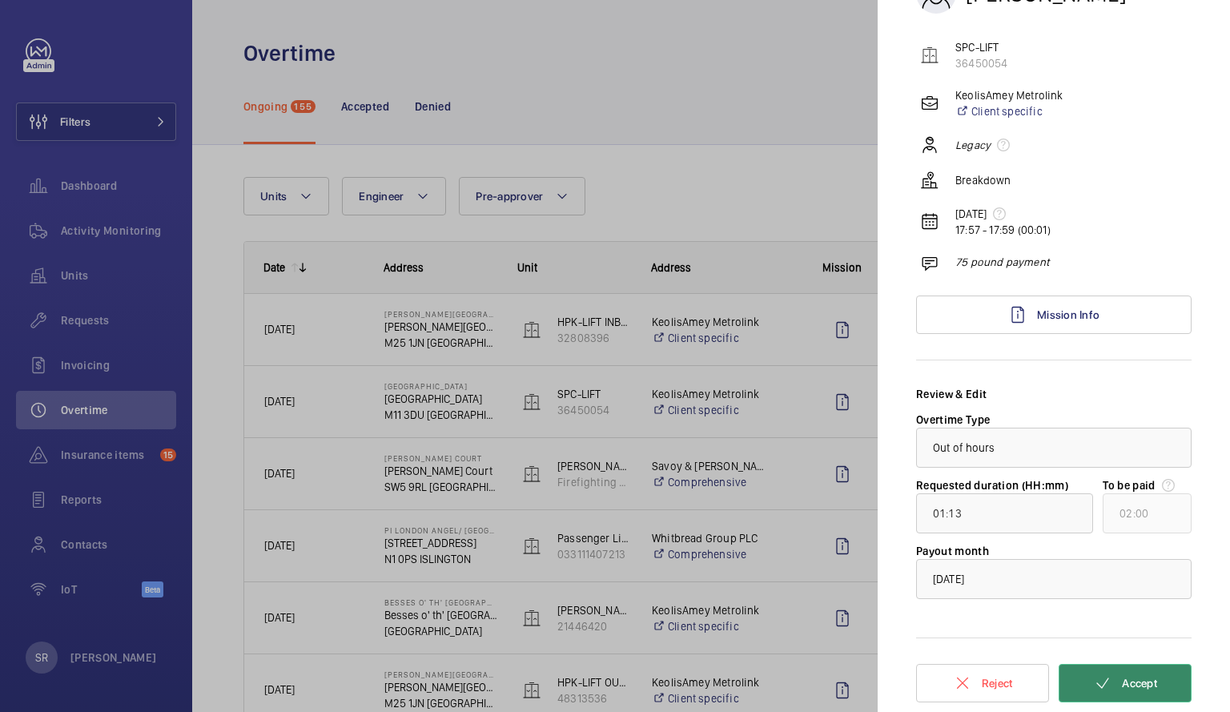
click at [1109, 682] on button "Accept" at bounding box center [1125, 683] width 133 height 38
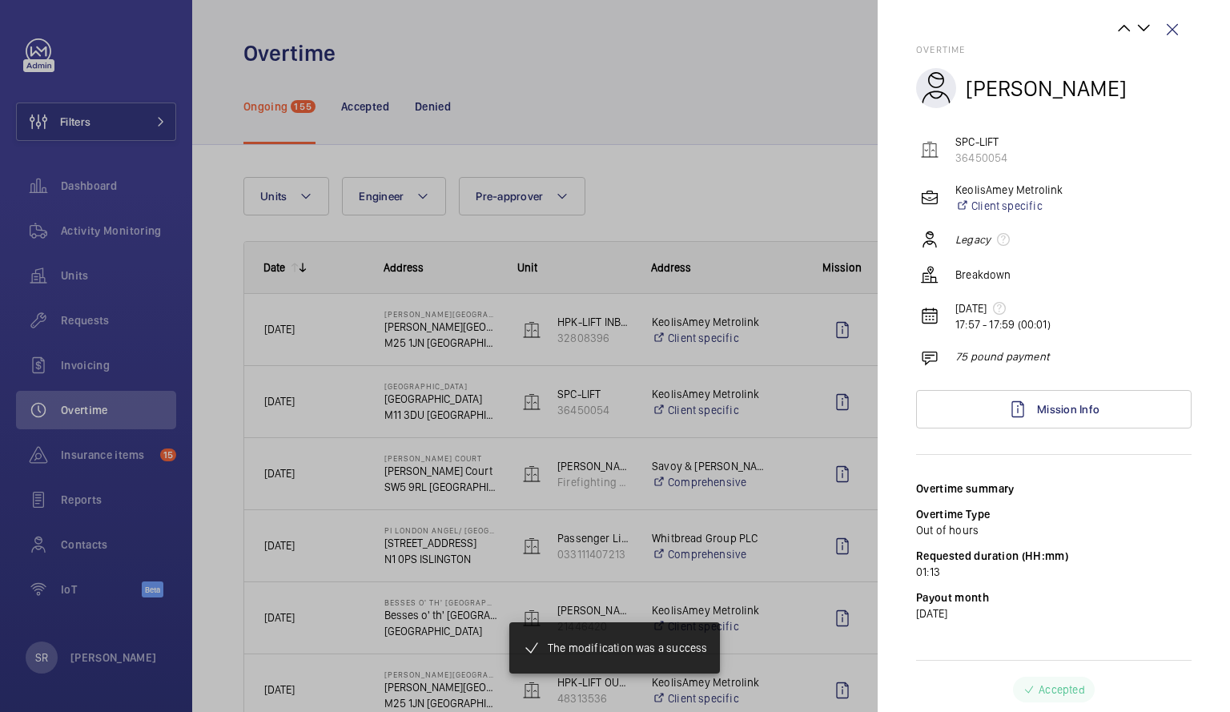
scroll to position [14, 0]
click at [724, 560] on div at bounding box center [615, 356] width 1230 height 712
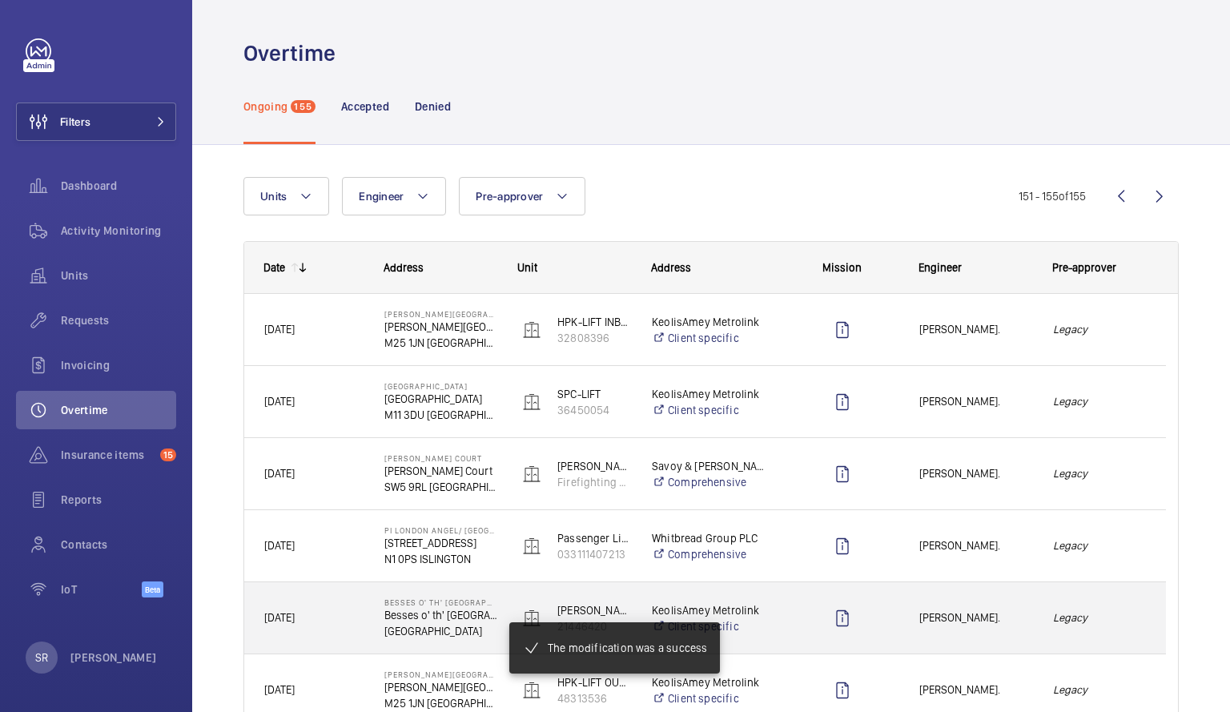
click at [1030, 627] on div "[PERSON_NAME]." at bounding box center [966, 618] width 132 height 50
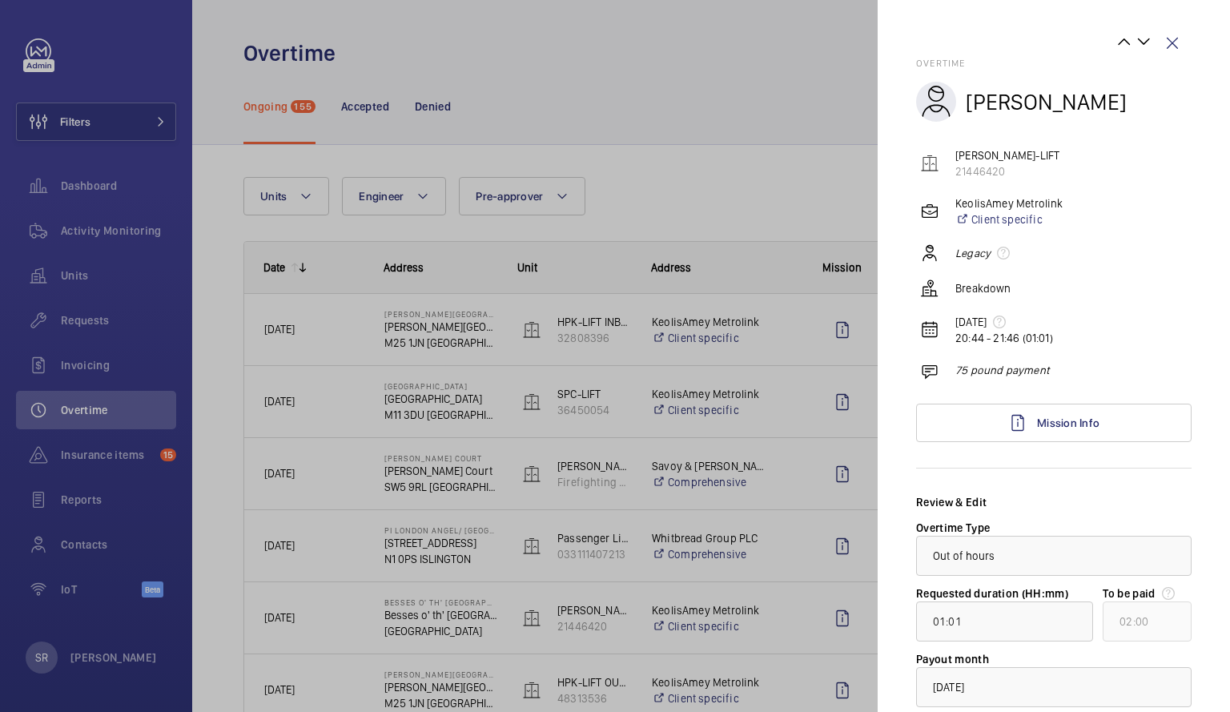
scroll to position [108, 0]
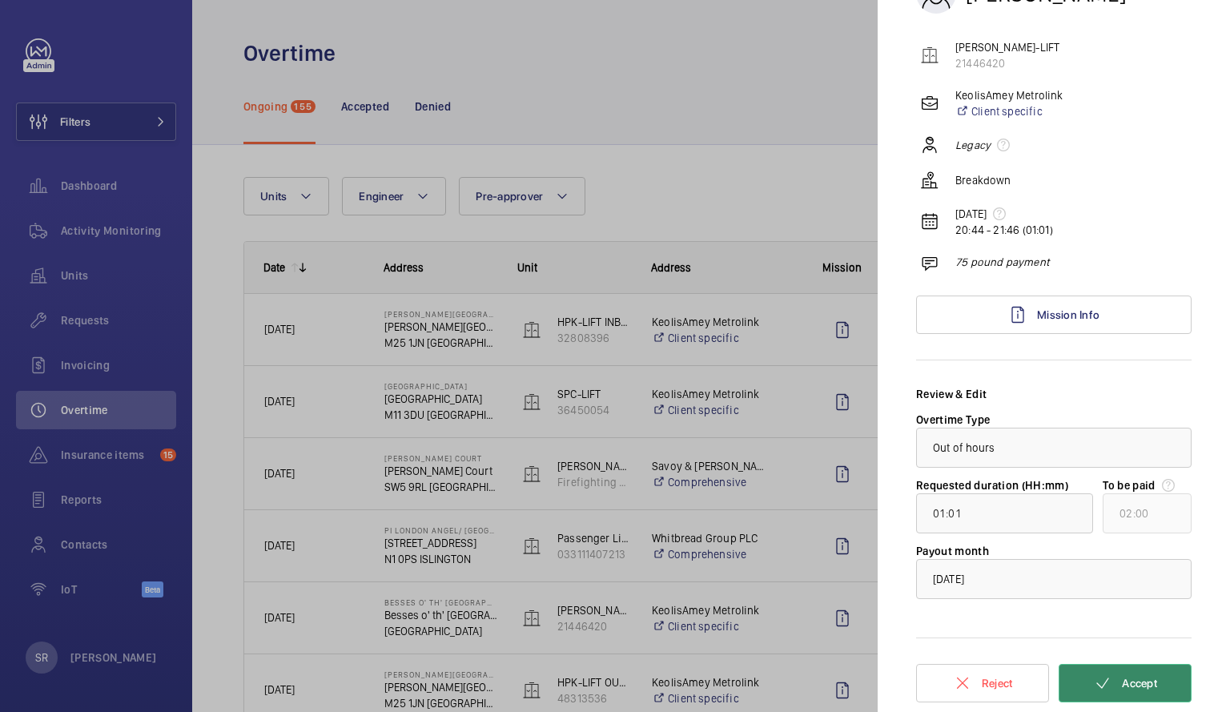
click at [1153, 680] on button "Accept" at bounding box center [1125, 683] width 133 height 38
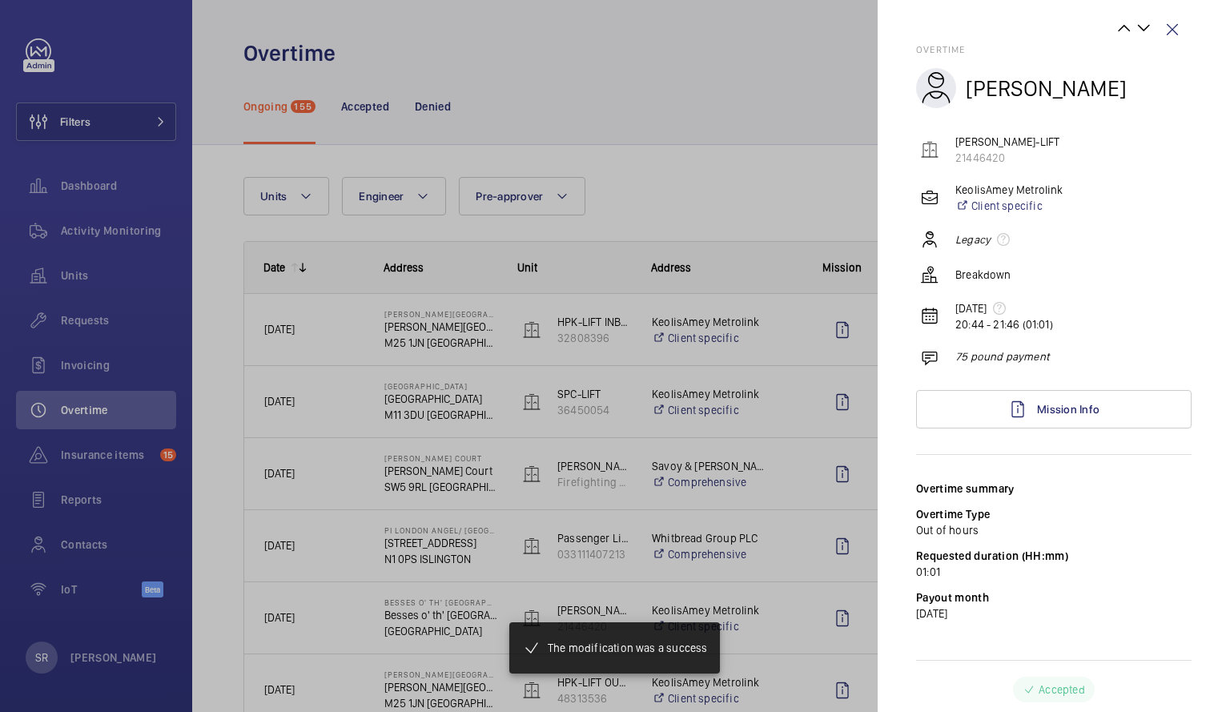
scroll to position [14, 0]
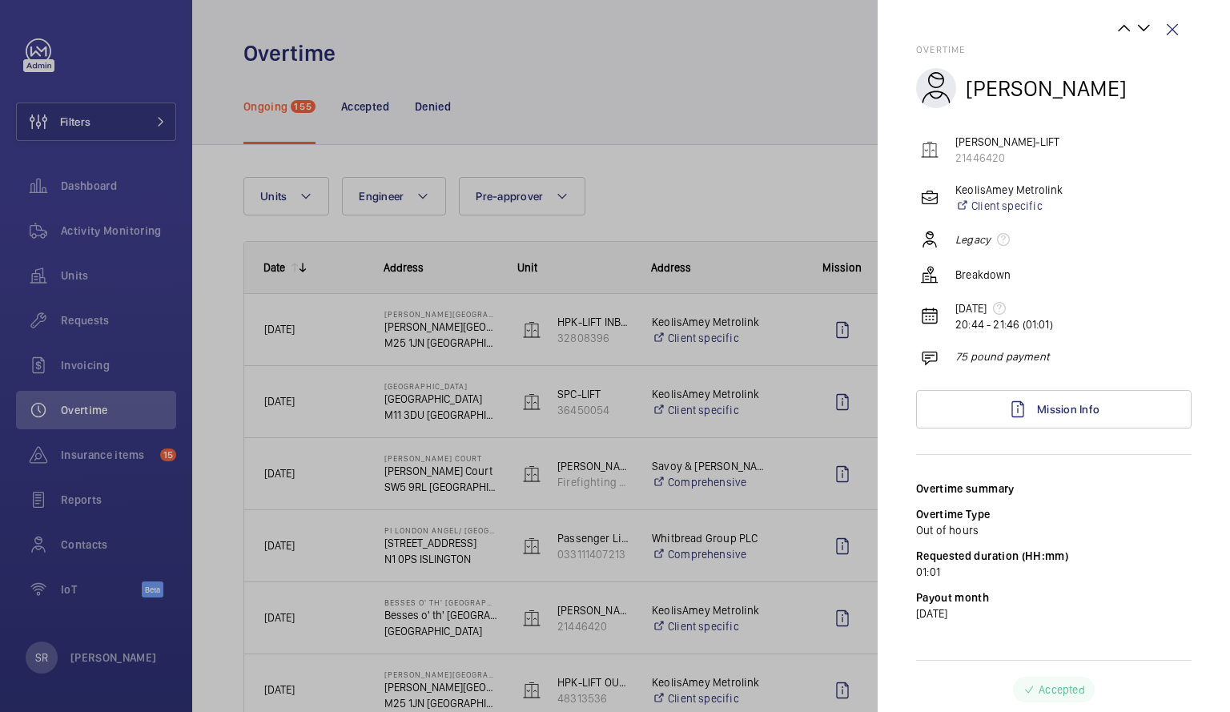
click at [782, 601] on div at bounding box center [615, 356] width 1230 height 712
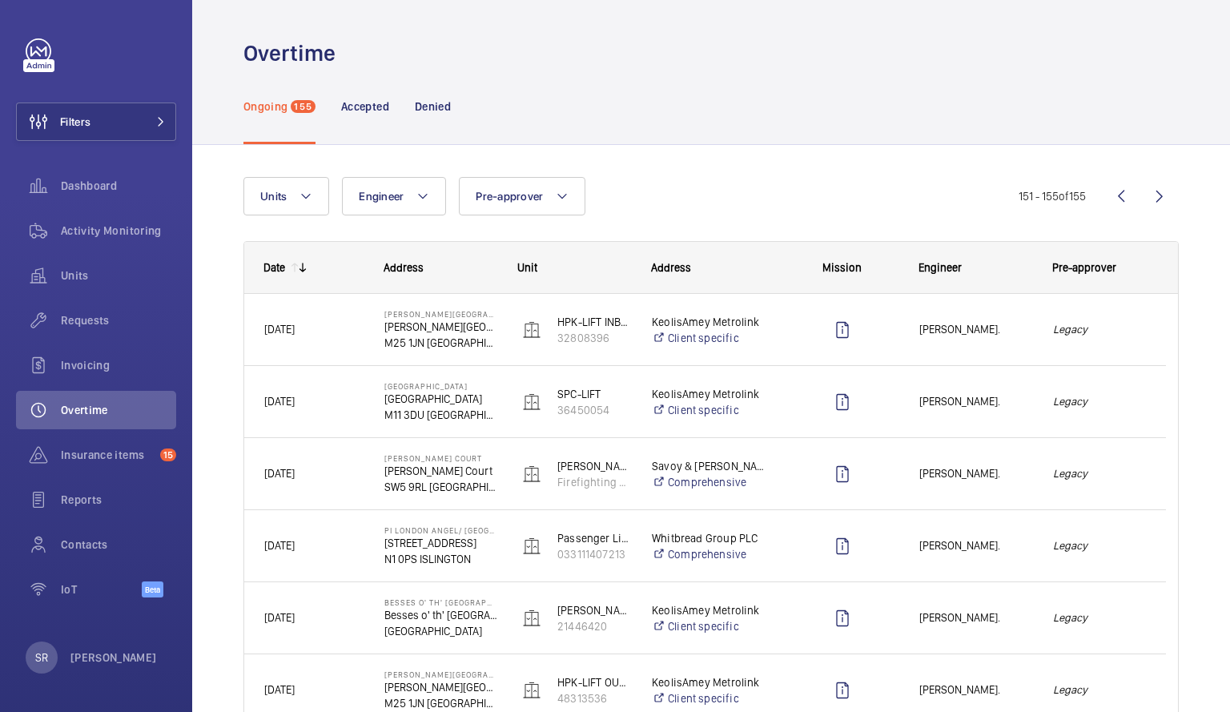
scroll to position [0, 0]
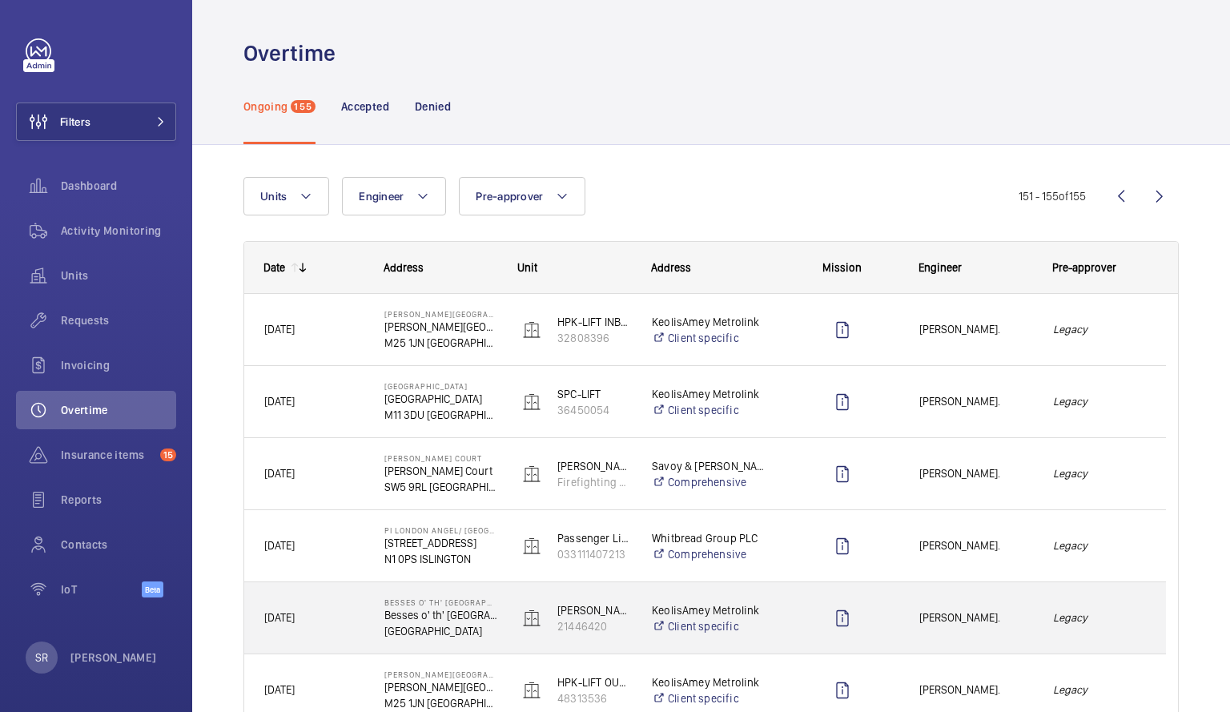
click at [1033, 603] on div "Legacy" at bounding box center [1099, 617] width 133 height 71
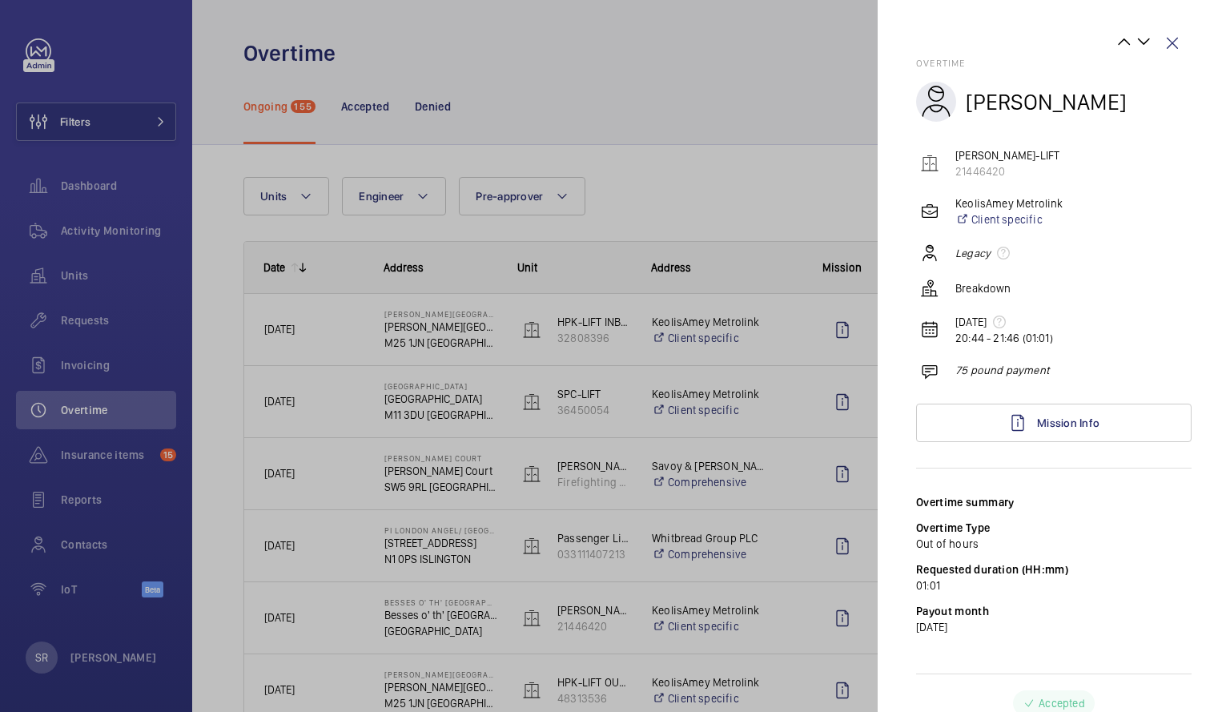
click at [666, 607] on div at bounding box center [615, 356] width 1230 height 712
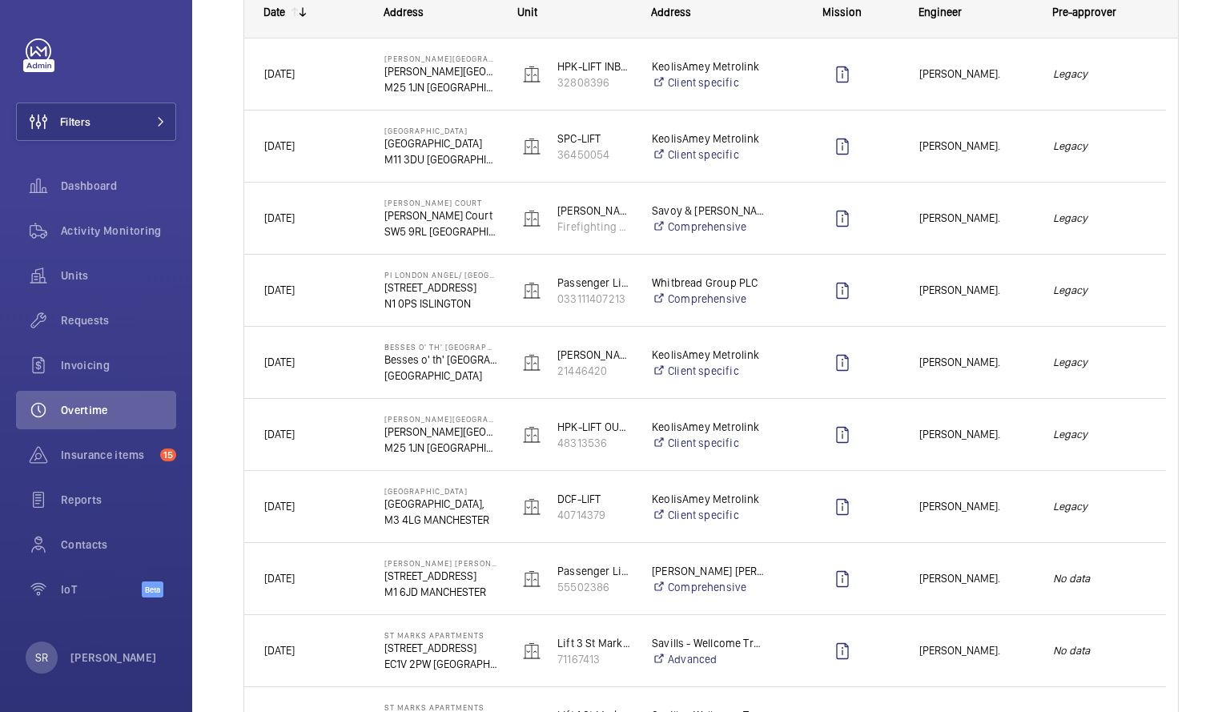
scroll to position [384, 0]
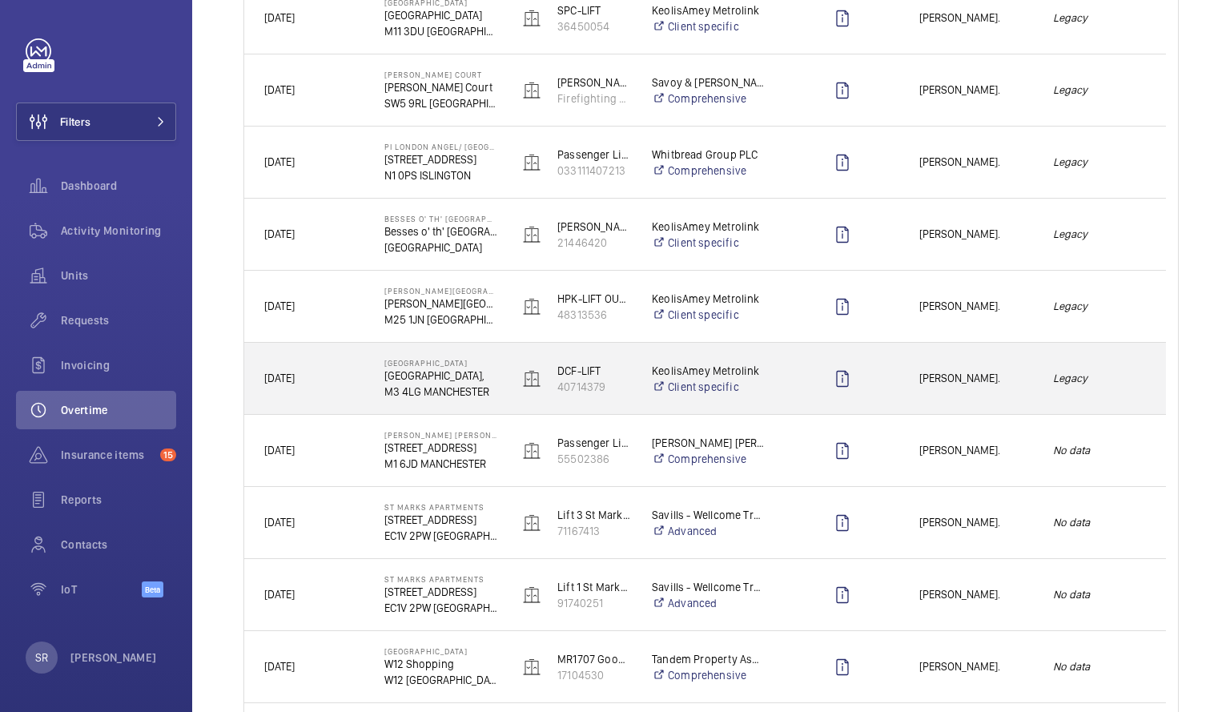
click at [977, 398] on div "[PERSON_NAME]." at bounding box center [966, 378] width 132 height 50
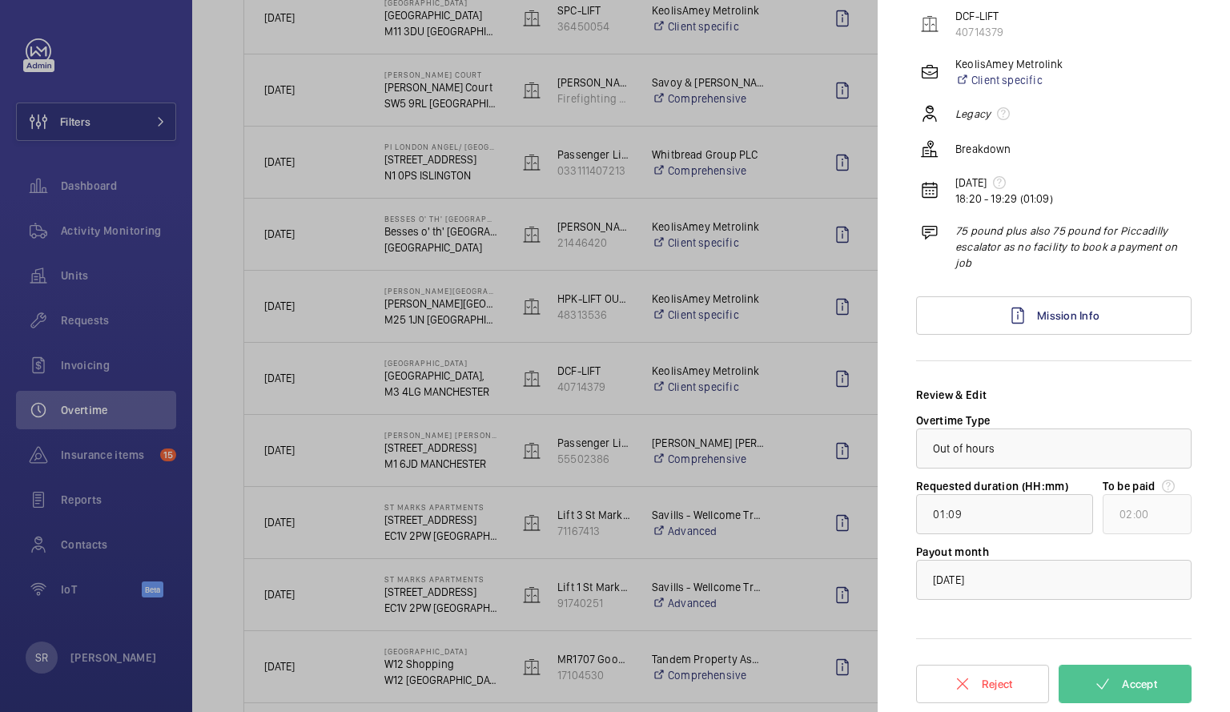
scroll to position [140, 0]
click at [1103, 683] on mat-icon at bounding box center [1102, 683] width 19 height 19
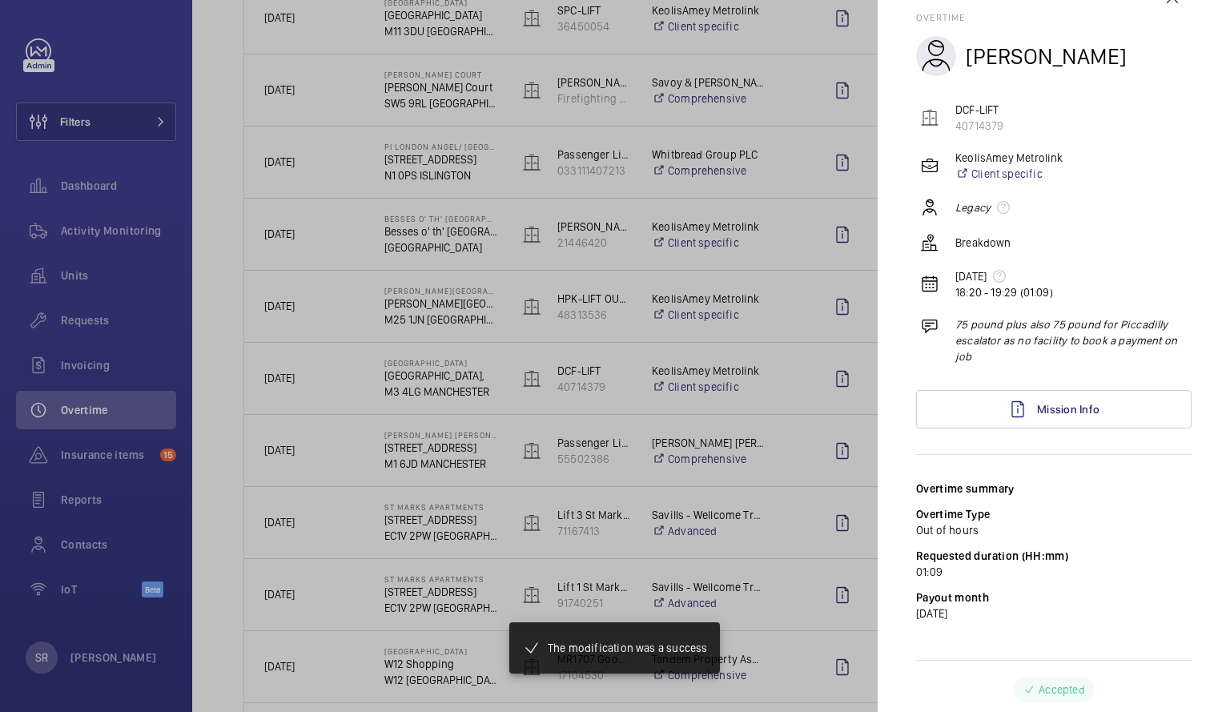
scroll to position [46, 0]
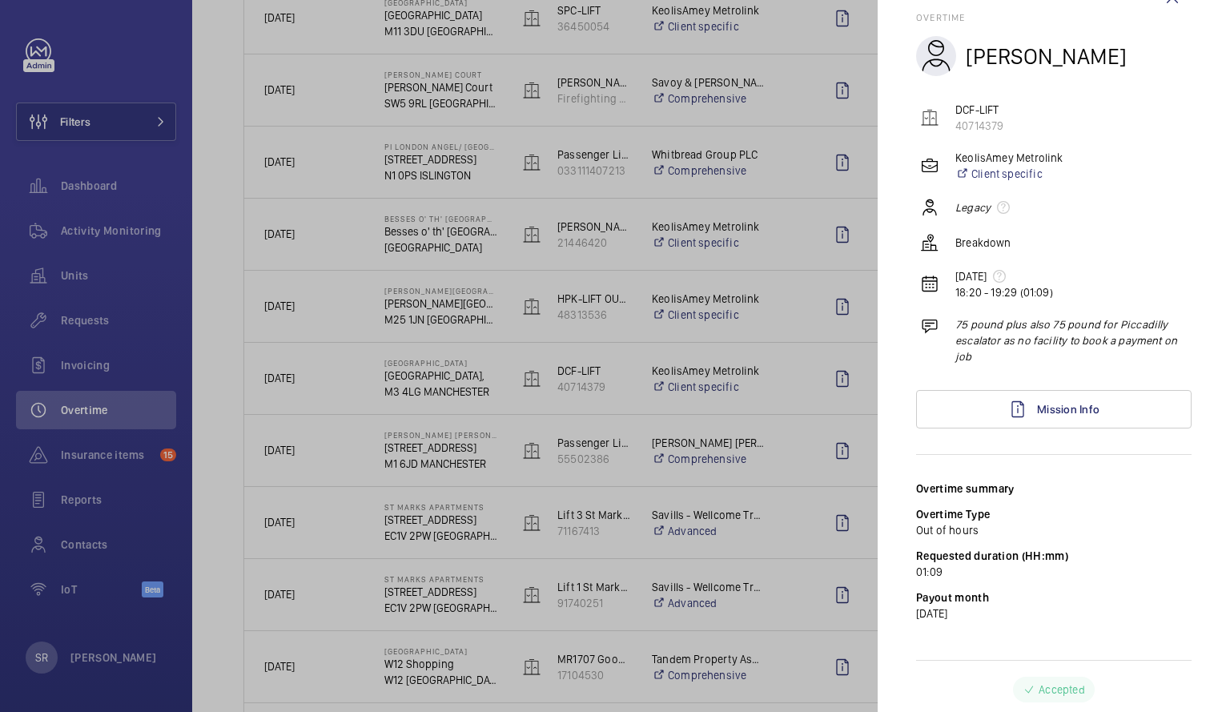
click at [711, 415] on div at bounding box center [615, 356] width 1230 height 712
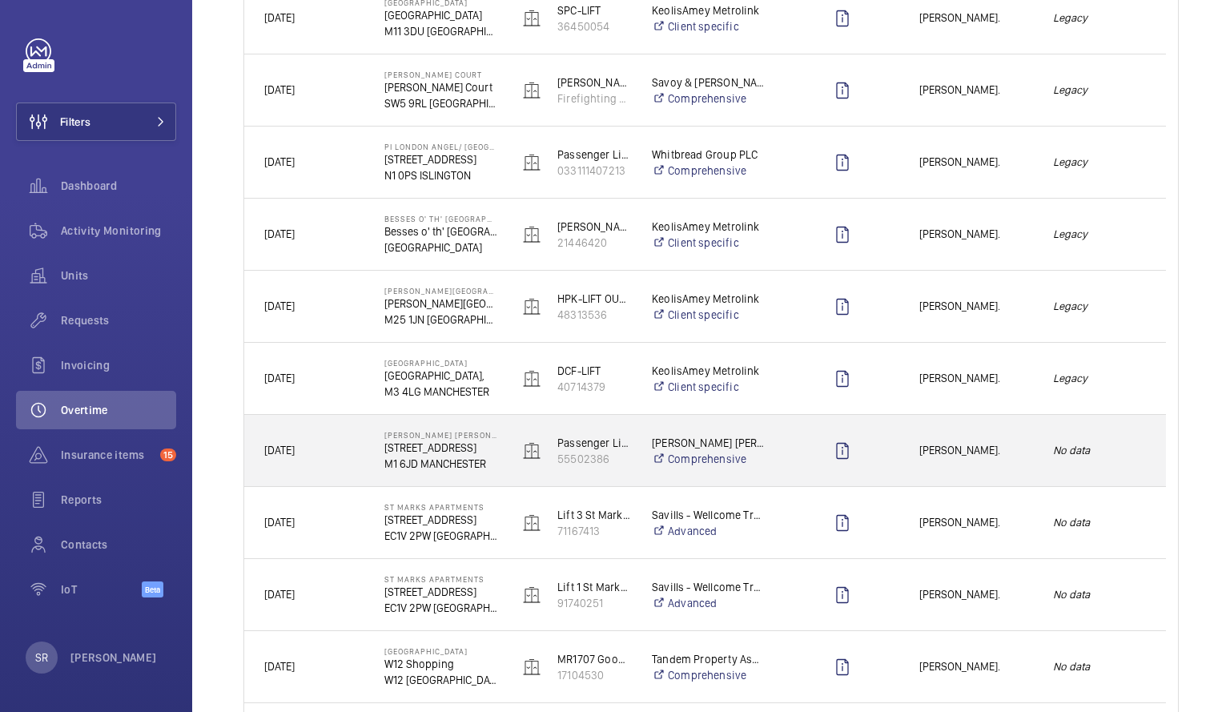
click at [1093, 449] on em "No data" at bounding box center [1099, 450] width 93 height 18
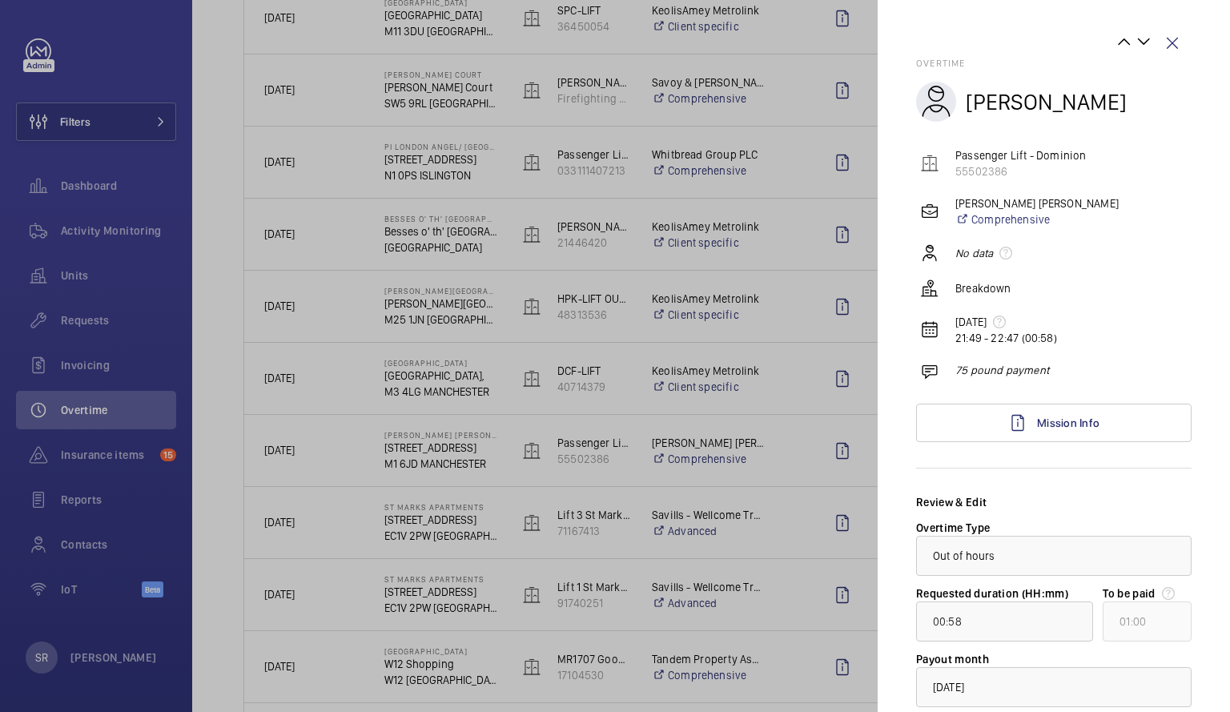
scroll to position [108, 0]
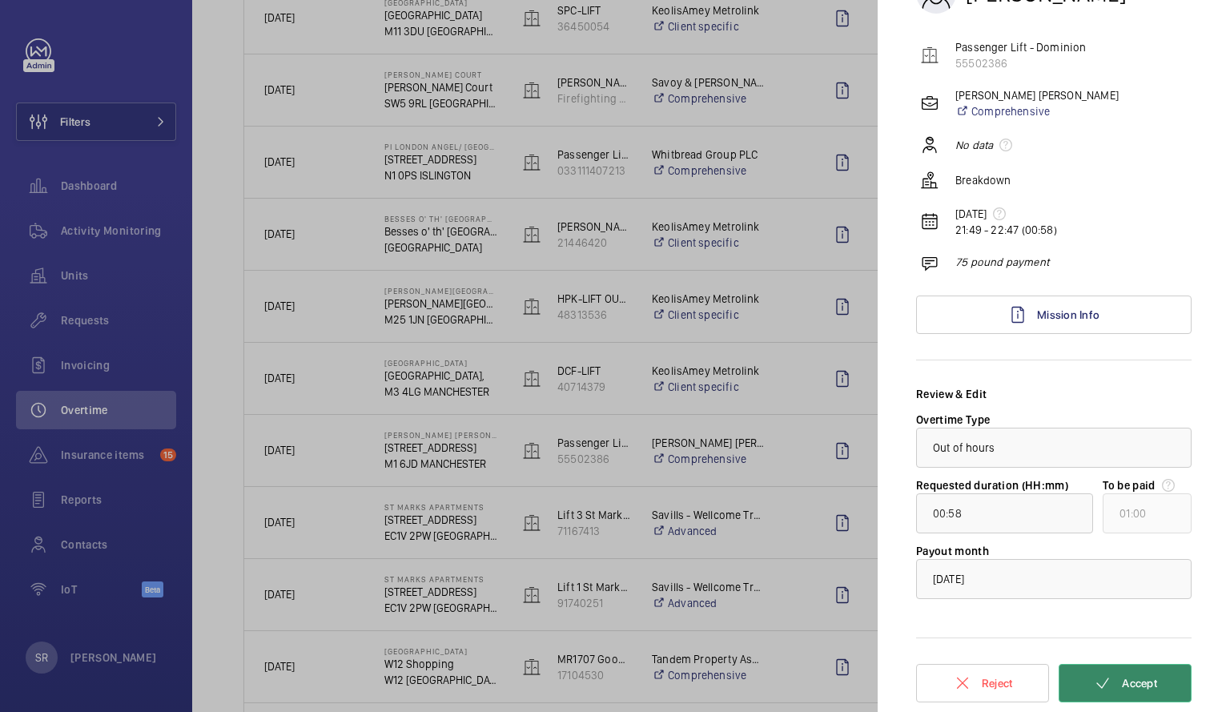
click at [1131, 695] on button "Accept" at bounding box center [1125, 683] width 133 height 38
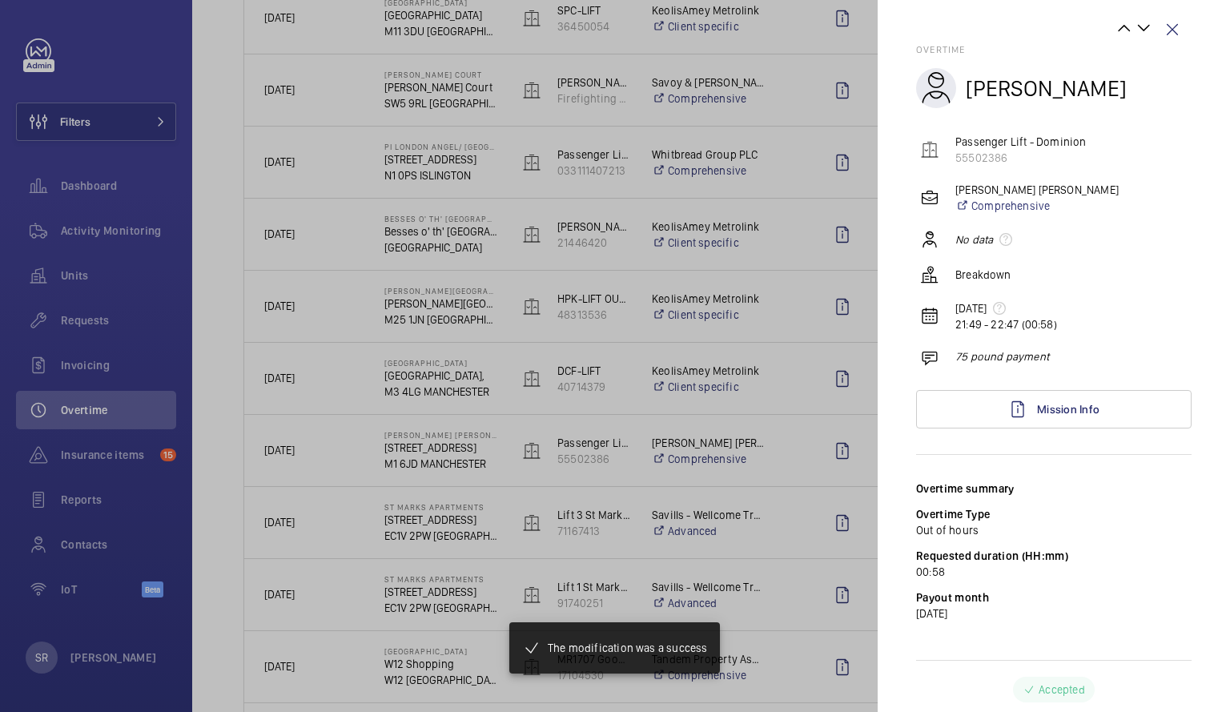
scroll to position [14, 0]
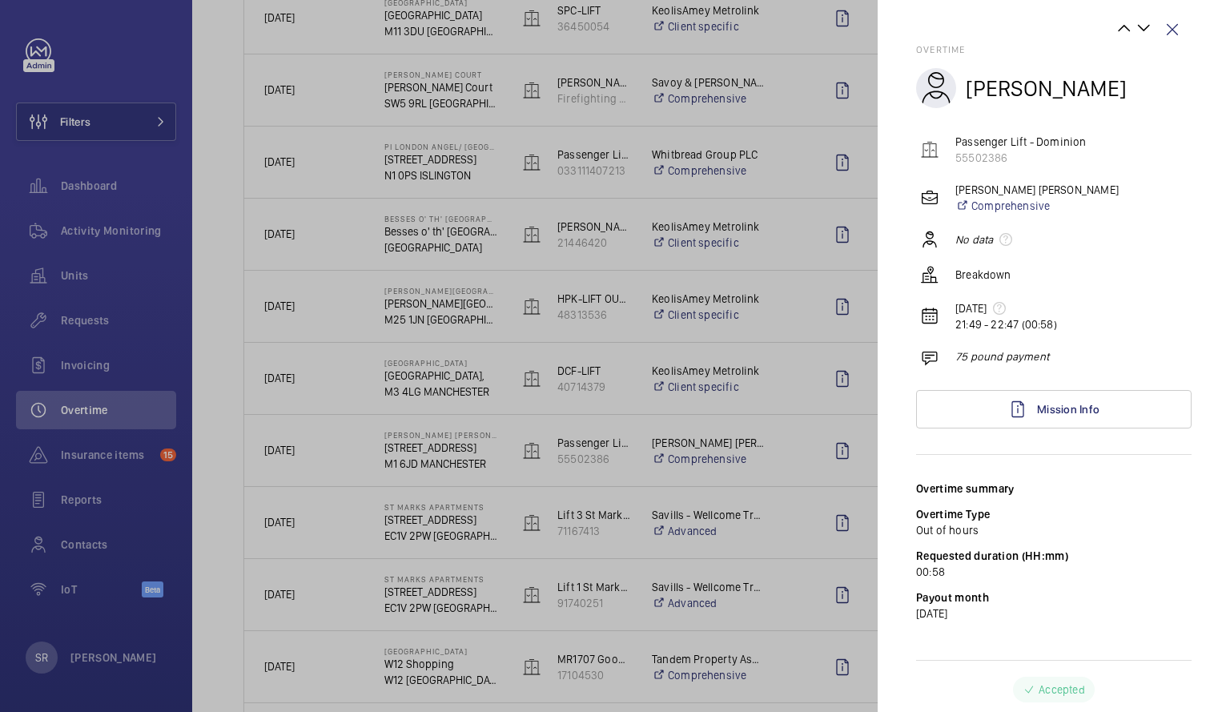
click at [609, 500] on div at bounding box center [615, 356] width 1230 height 712
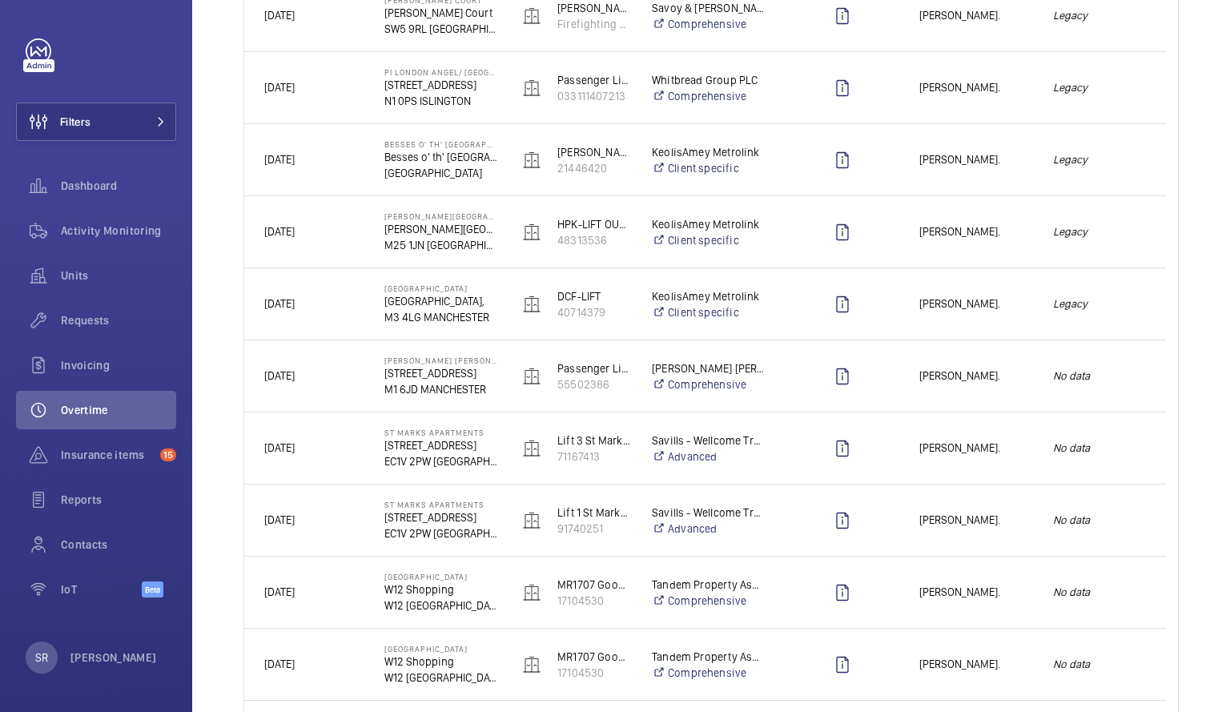
scroll to position [0, 0]
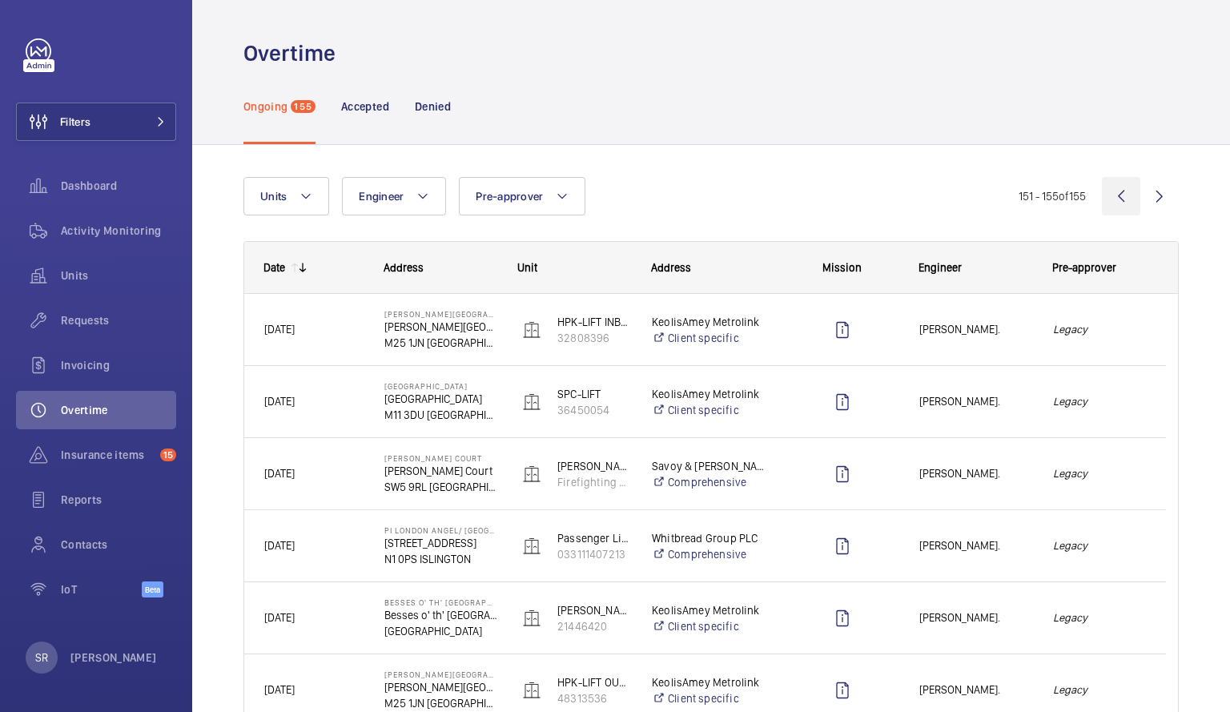
click at [1102, 193] on wm-front-icon-button at bounding box center [1121, 196] width 38 height 38
